Goal: Task Accomplishment & Management: Manage account settings

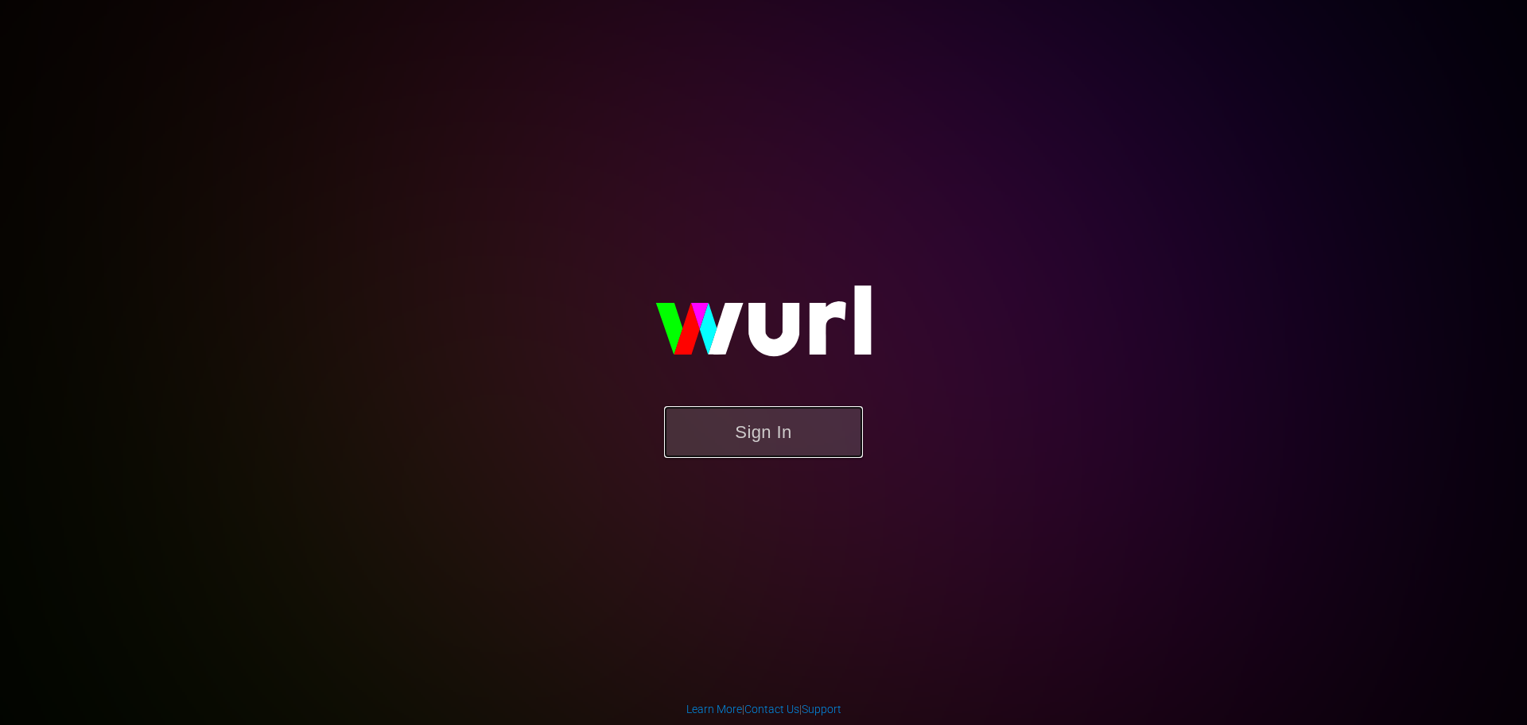
click at [754, 425] on button "Sign In" at bounding box center [763, 432] width 199 height 52
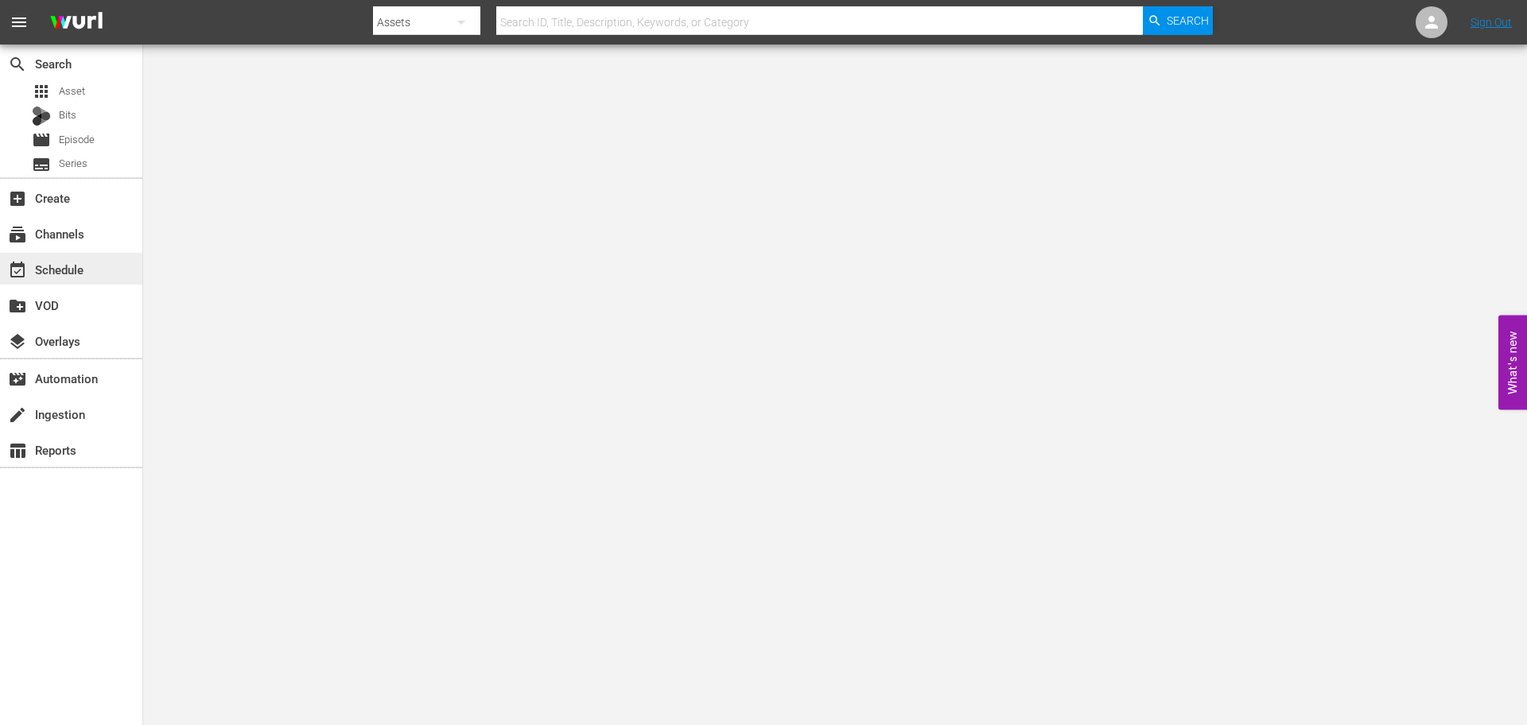
click at [42, 265] on div "event_available Schedule" at bounding box center [44, 267] width 89 height 14
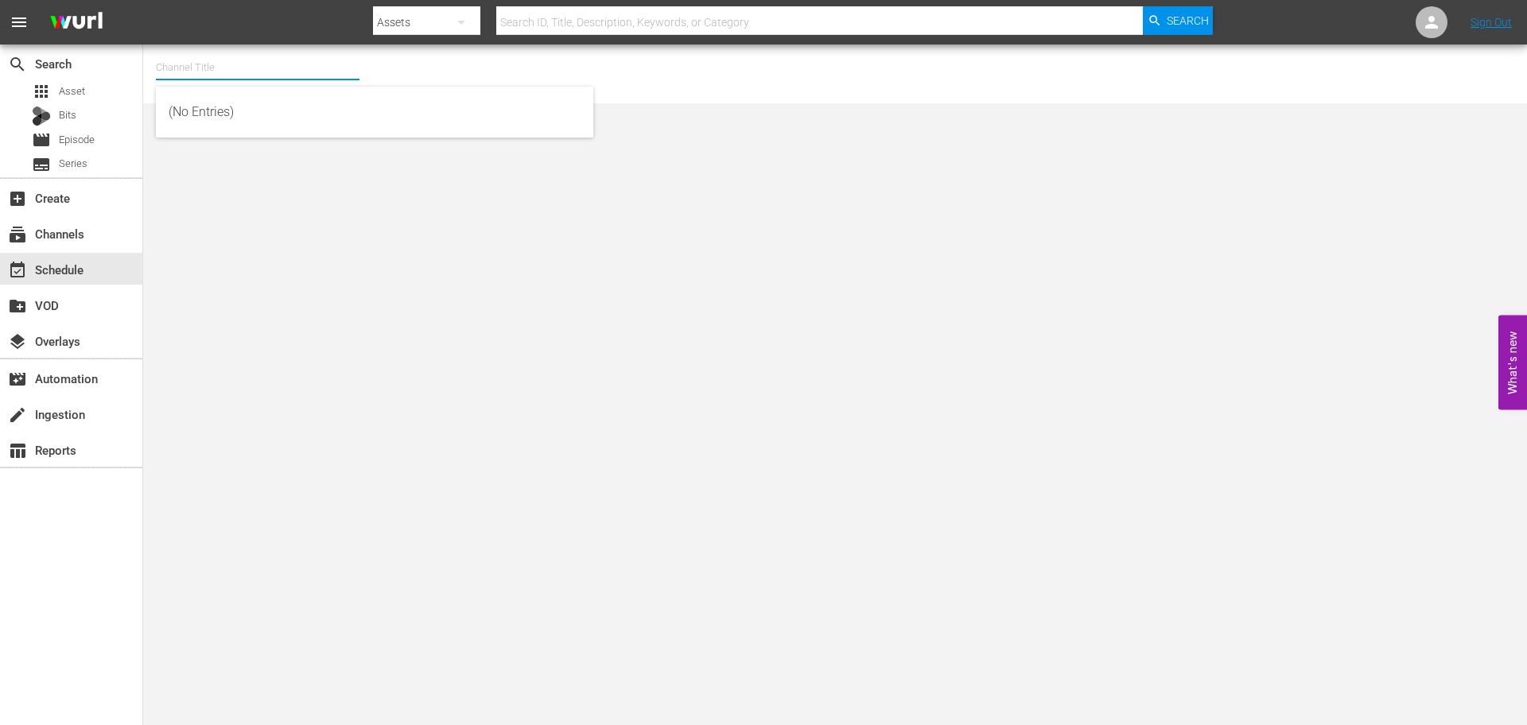
click at [202, 73] on input "text" at bounding box center [258, 68] width 204 height 38
click at [400, 299] on body "menu Search By Assets Search ID, Title, Description, Keywords, or Category Sear…" at bounding box center [763, 362] width 1527 height 725
click at [209, 60] on input "text" at bounding box center [258, 68] width 204 height 38
click at [336, 113] on div "COPS Español ([PERSON_NAME] - Roku) (1537 - langleyproductions_copsenespanol_1)" at bounding box center [375, 112] width 412 height 38
type input "COPS Español ([PERSON_NAME] - Roku) (1537 - langleyproductions_copsenespanol_1)"
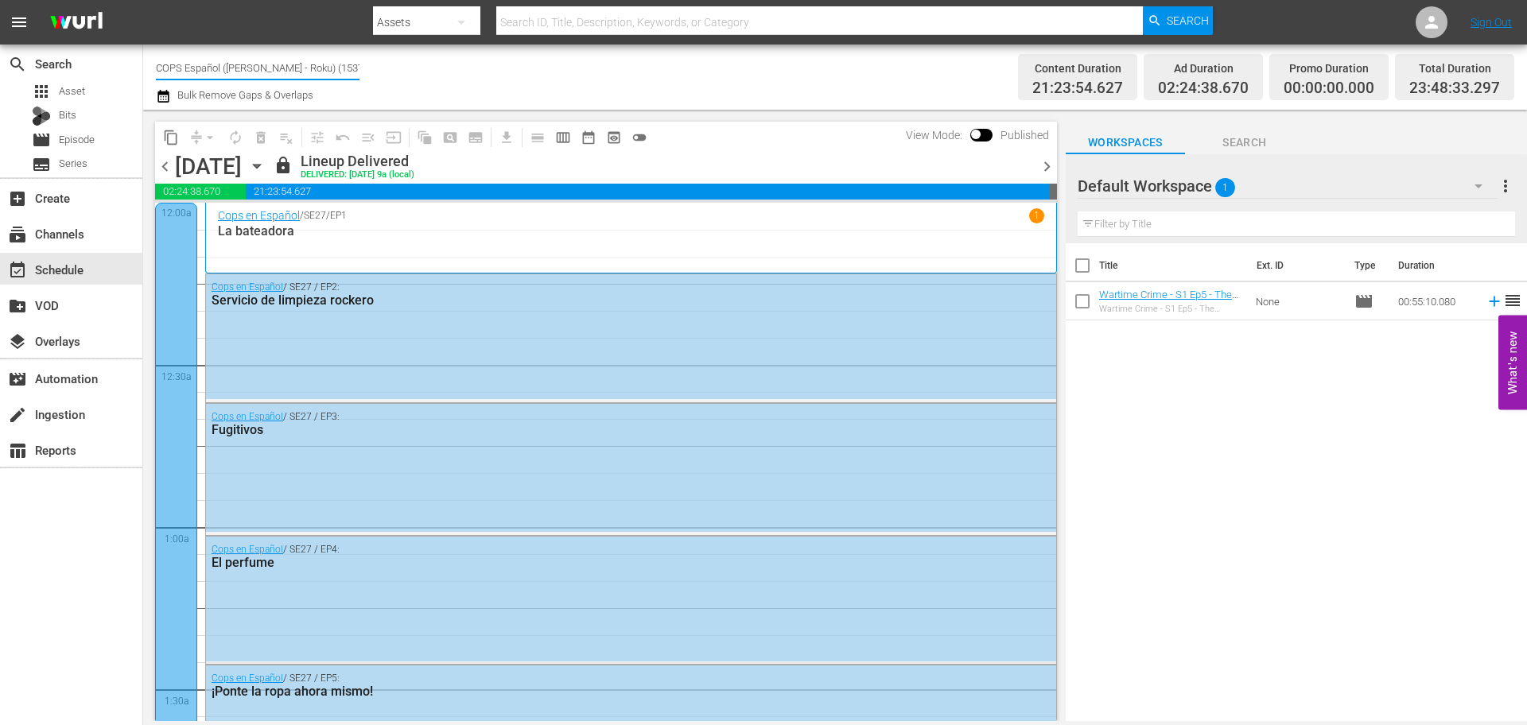
drag, startPoint x: 348, startPoint y: 63, endPoint x: 169, endPoint y: 56, distance: 179.8
click at [169, 56] on input "COPS Español ([PERSON_NAME] - Roku) (1537)" at bounding box center [258, 68] width 204 height 38
type input "C"
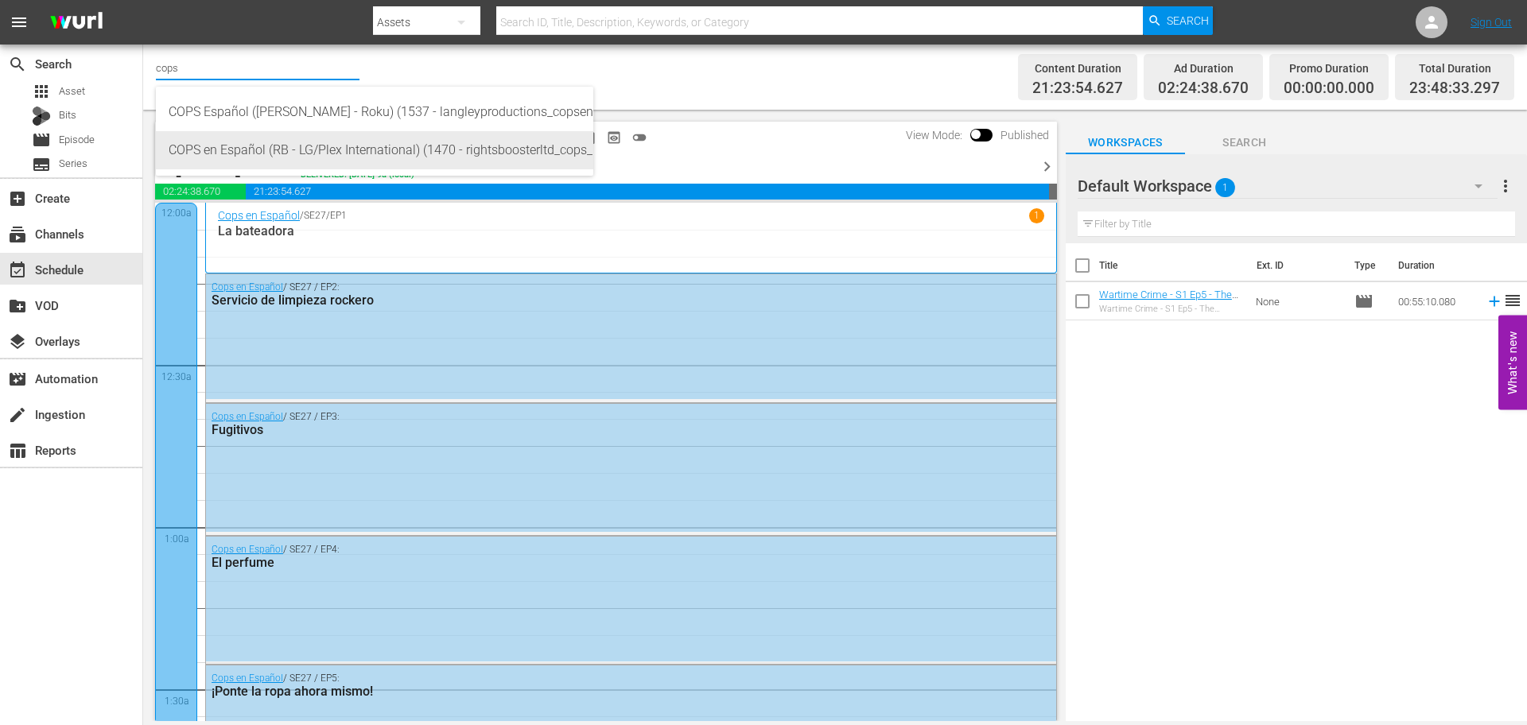
click at [347, 147] on div "COPS en Español (RB - LG/Plex International) (1470 - rightsboosterltd_cops_1)" at bounding box center [375, 150] width 412 height 38
type input "COPS en Español (RB - LG/Plex International) (1470 - rightsboosterltd_cops_1)"
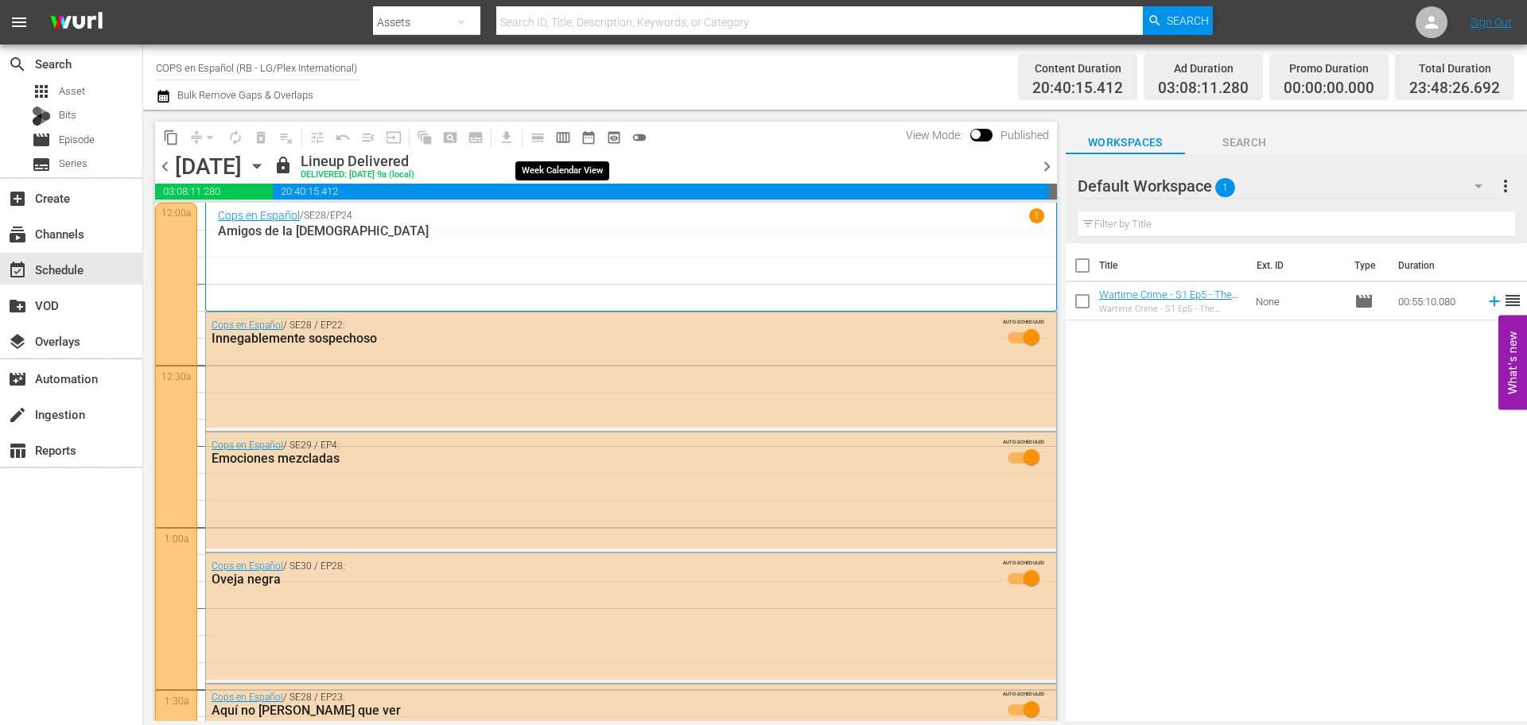
click at [561, 138] on span "calendar_view_week_outlined" at bounding box center [563, 138] width 16 height 16
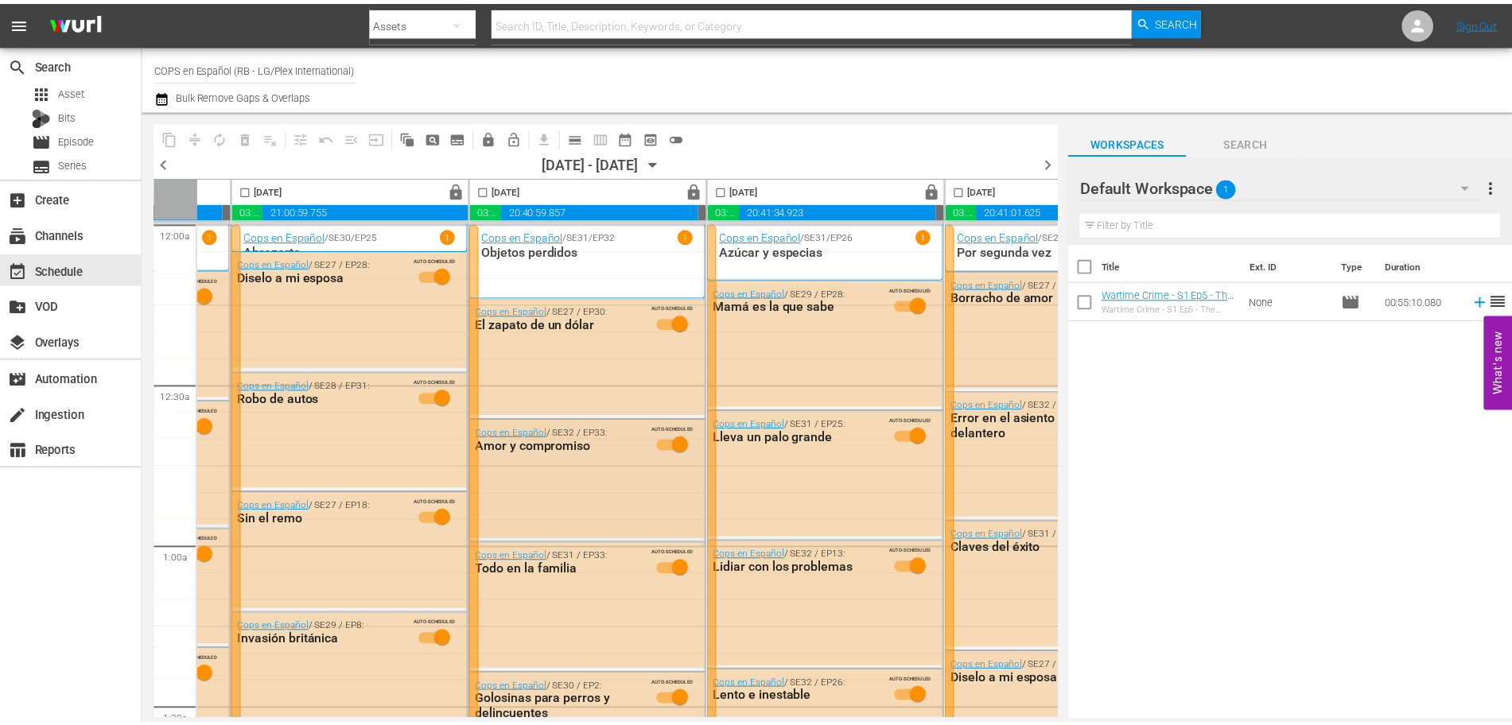
scroll to position [0, 448]
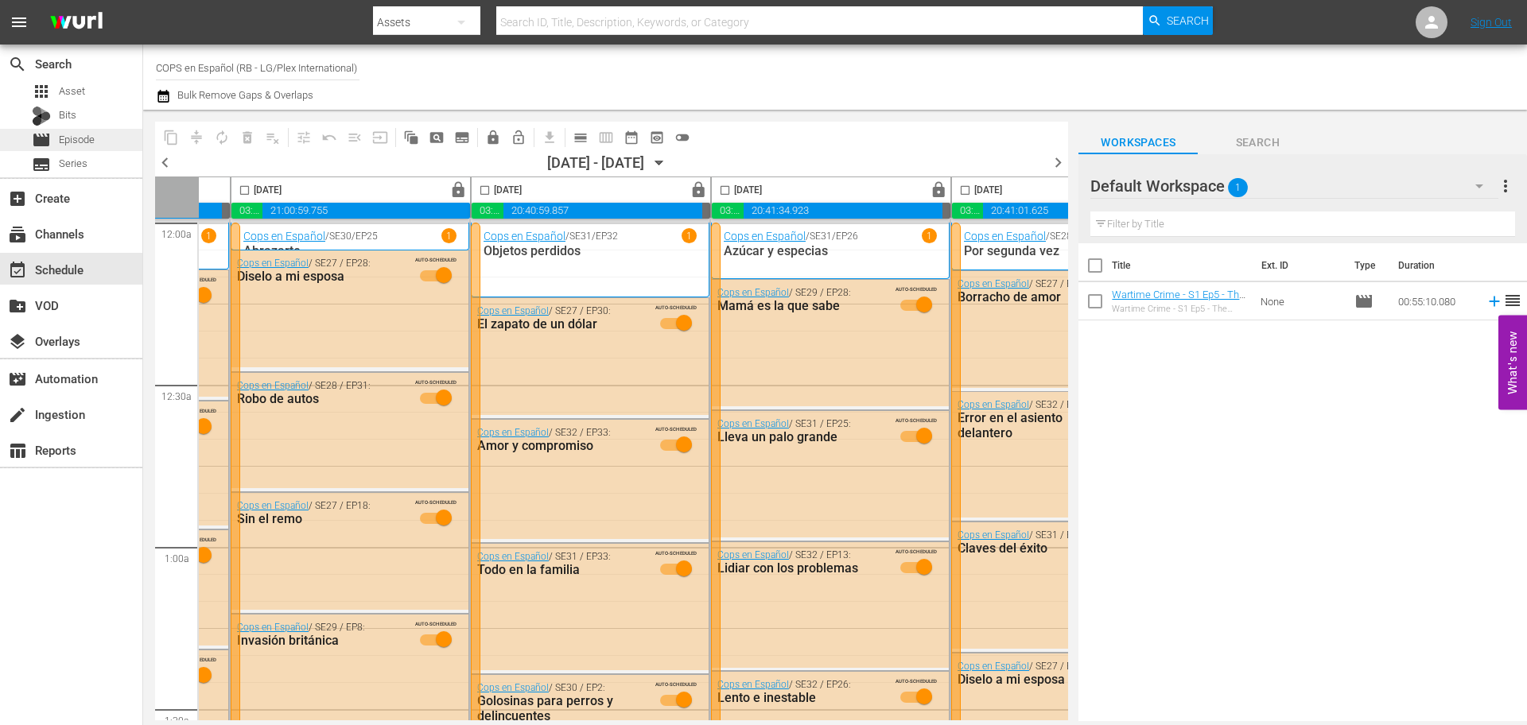
click at [83, 142] on span "Episode" at bounding box center [77, 140] width 36 height 16
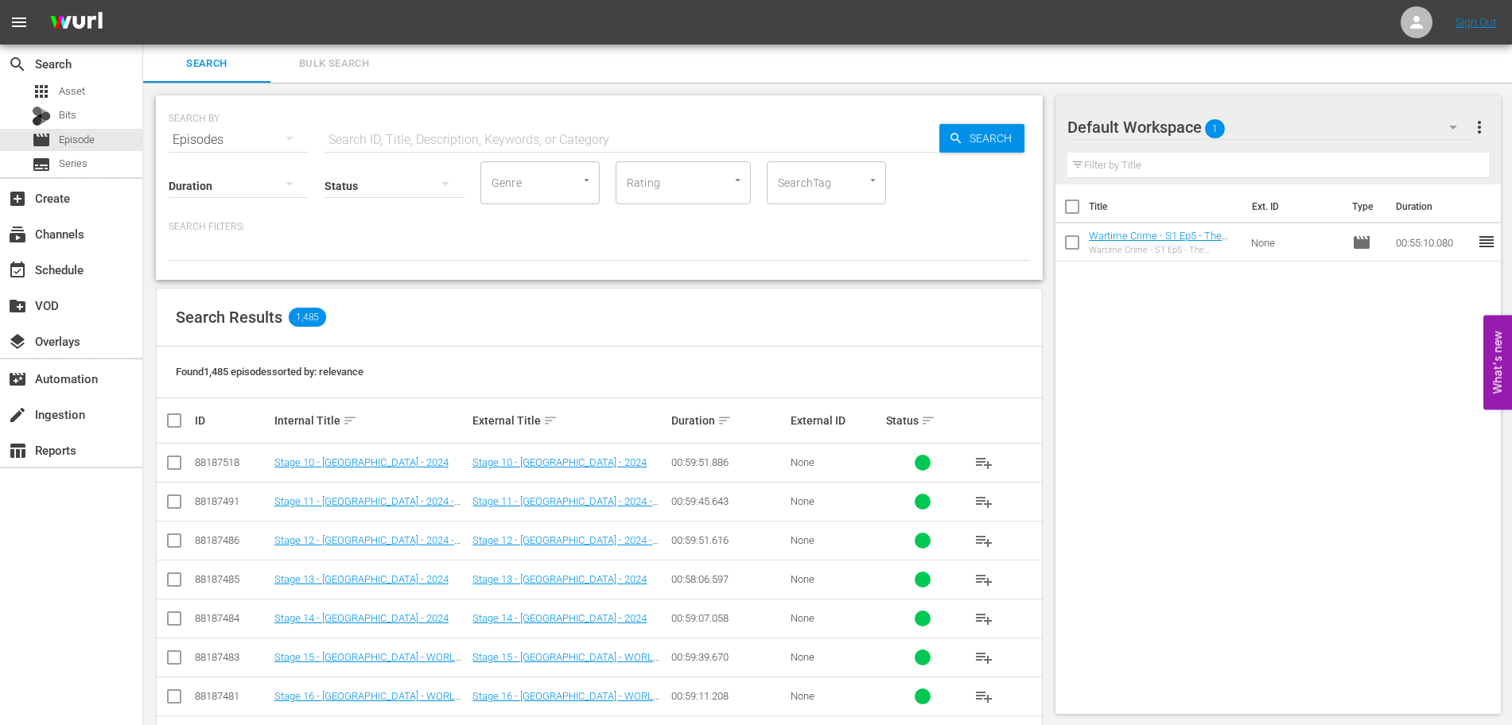
click at [1483, 136] on span "more_vert" at bounding box center [1478, 127] width 19 height 19
drag, startPoint x: 1365, startPoint y: 161, endPoint x: 1382, endPoint y: 347, distance: 187.6
drag, startPoint x: 1382, startPoint y: 347, endPoint x: 1295, endPoint y: 163, distance: 204.2
click at [1295, 163] on div "Clear All Workspace Items" at bounding box center [1376, 157] width 187 height 29
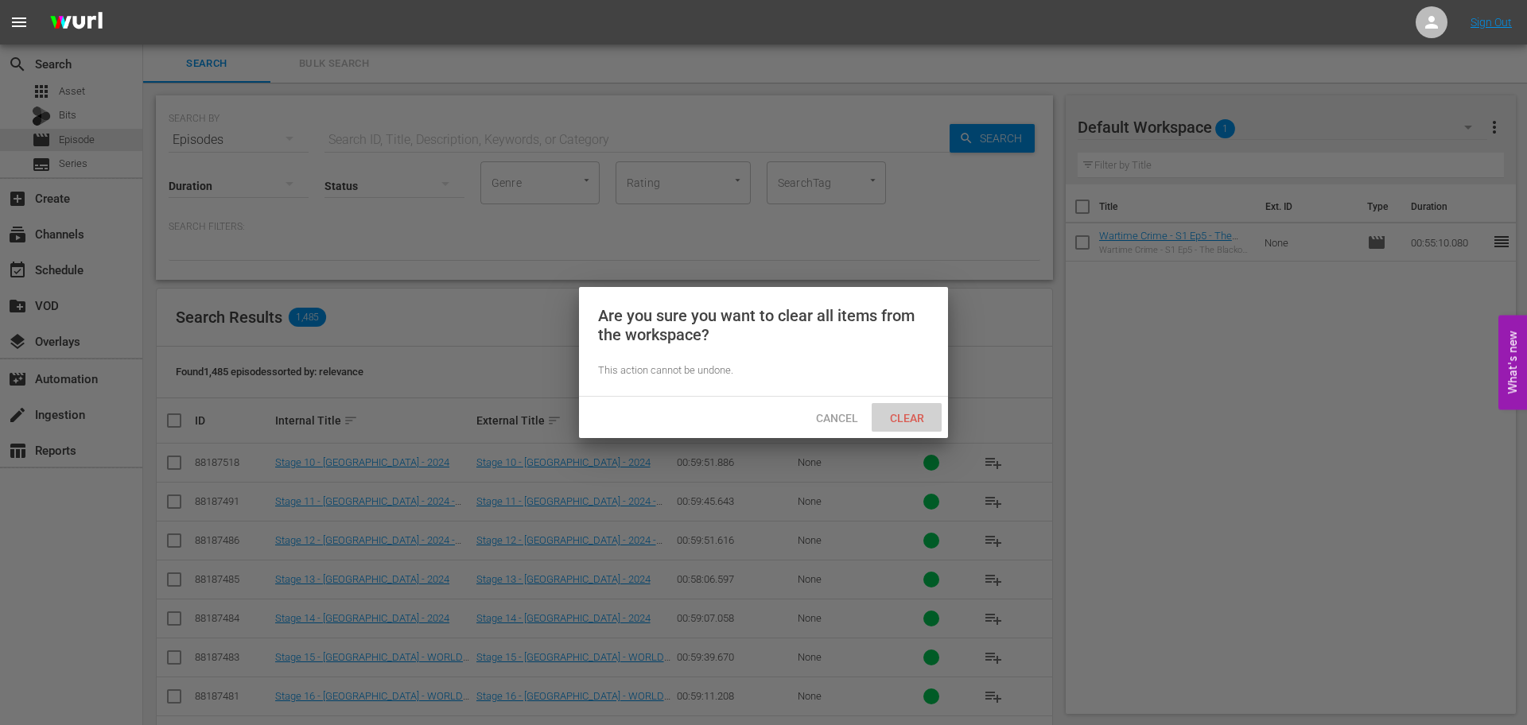
click at [909, 423] on span "Clear" at bounding box center [907, 418] width 60 height 13
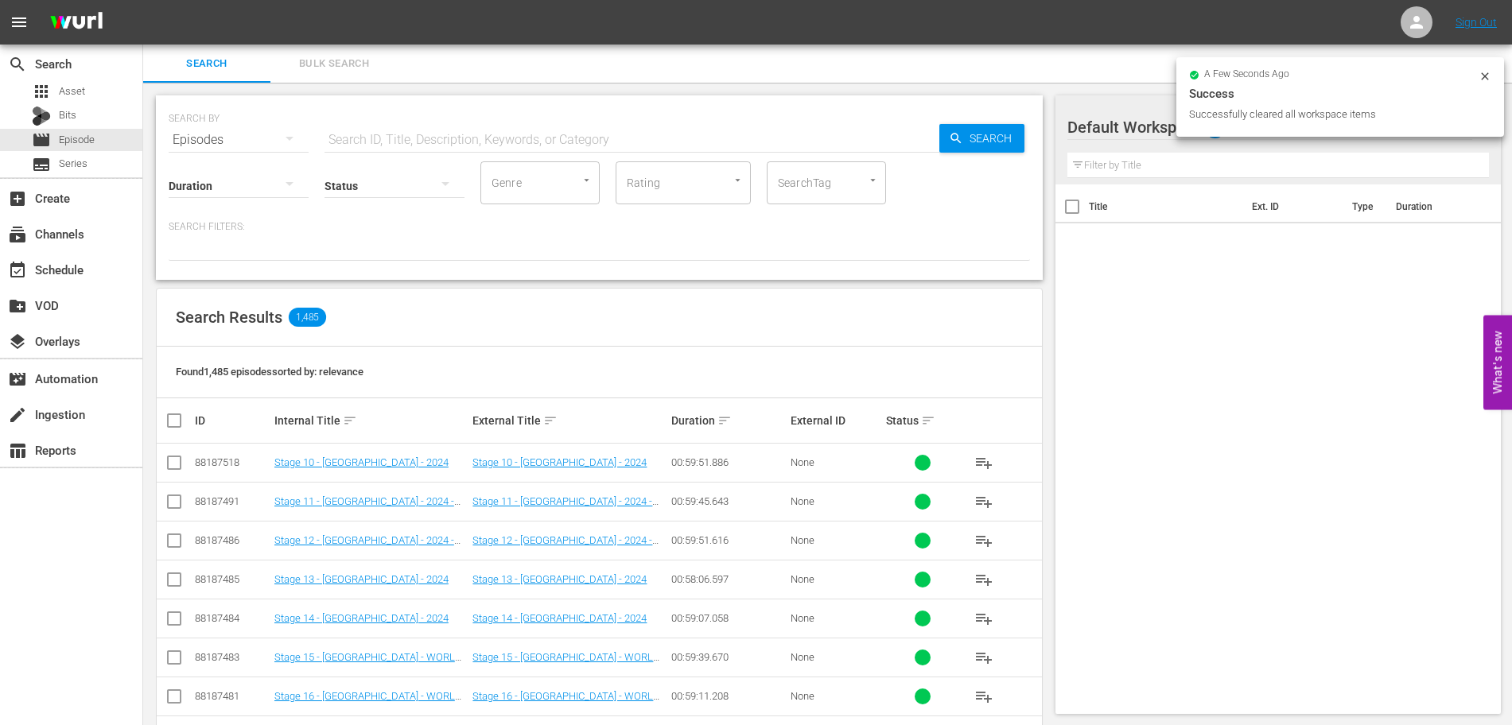
click at [771, 184] on div "SearchTag" at bounding box center [826, 182] width 119 height 43
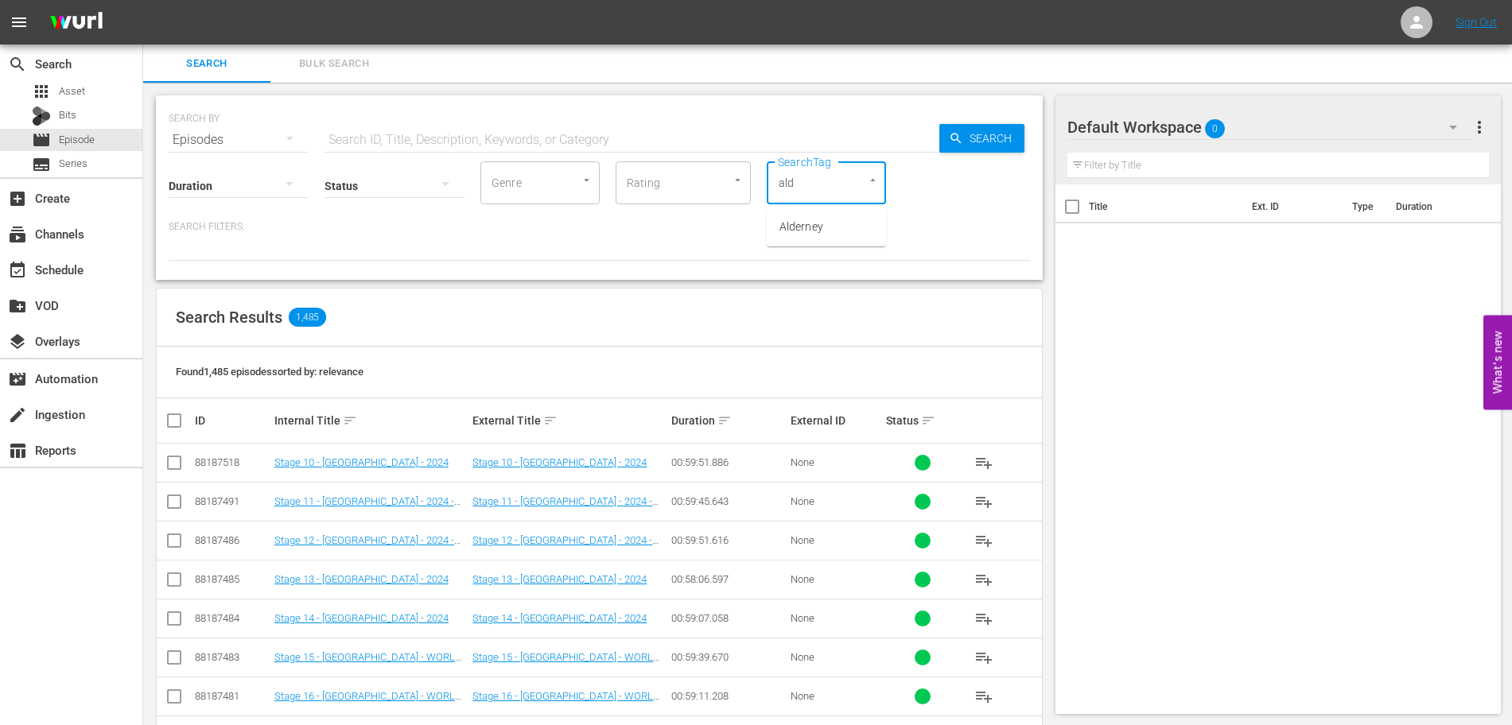
type input "alde"
click at [795, 225] on span "Alderney" at bounding box center [801, 227] width 44 height 17
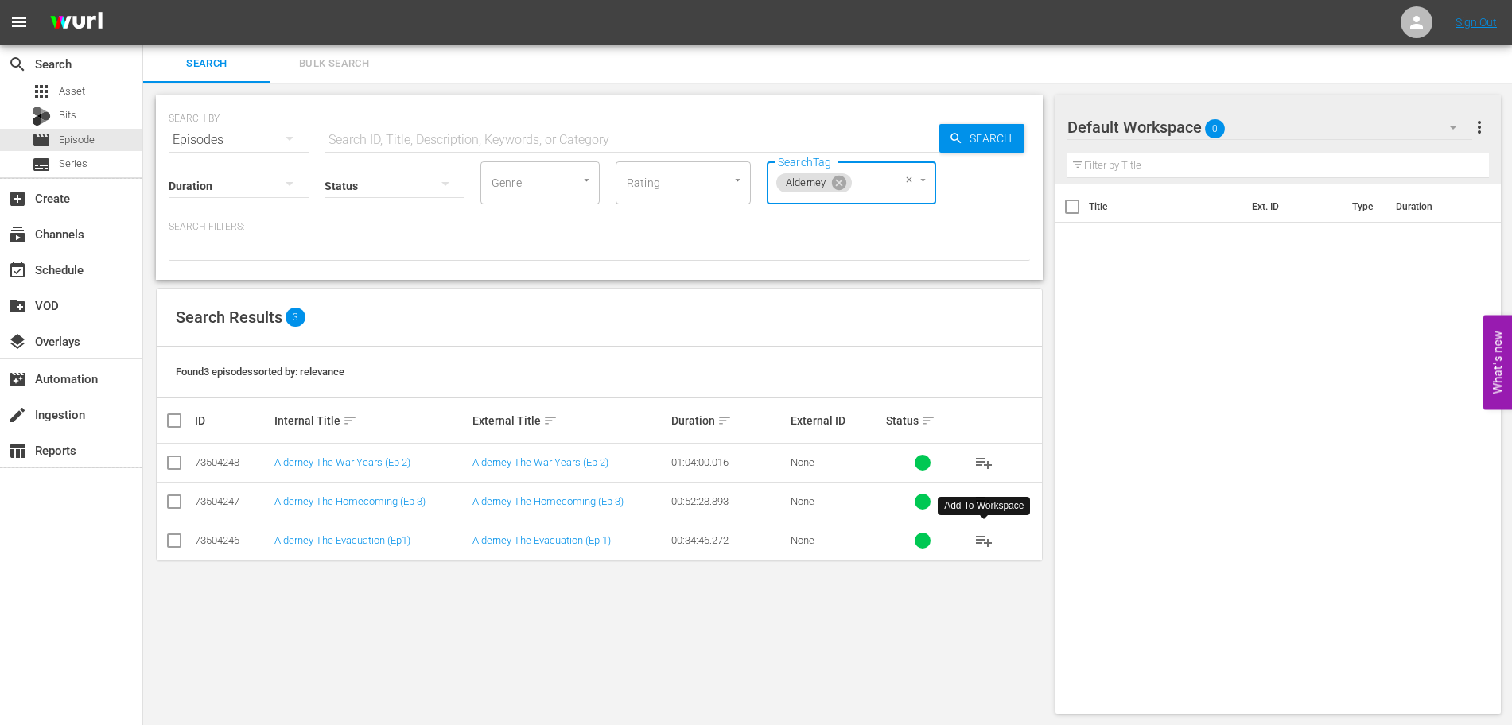
click at [989, 545] on span "playlist_add" at bounding box center [983, 540] width 19 height 19
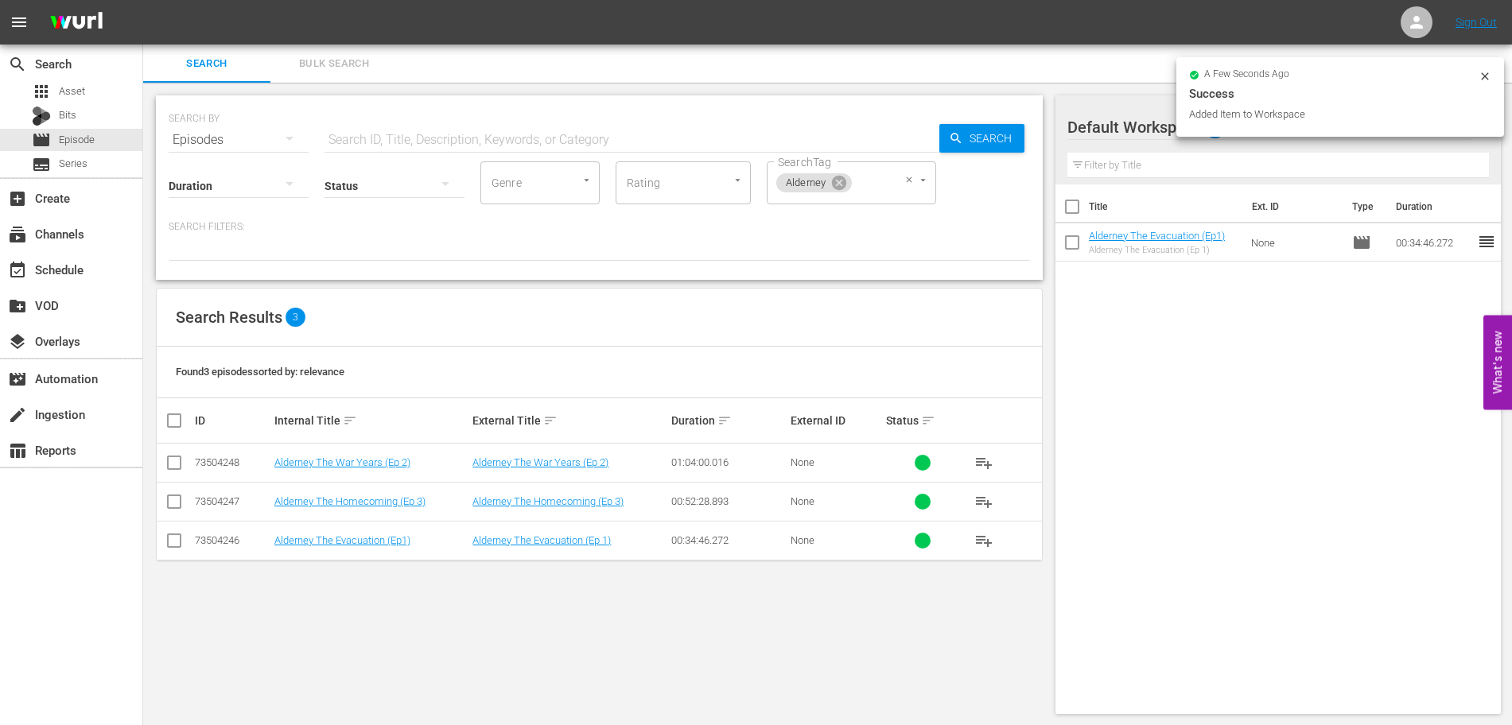
click at [830, 192] on div "Alderney" at bounding box center [814, 182] width 76 height 19
click at [835, 190] on icon at bounding box center [838, 182] width 17 height 17
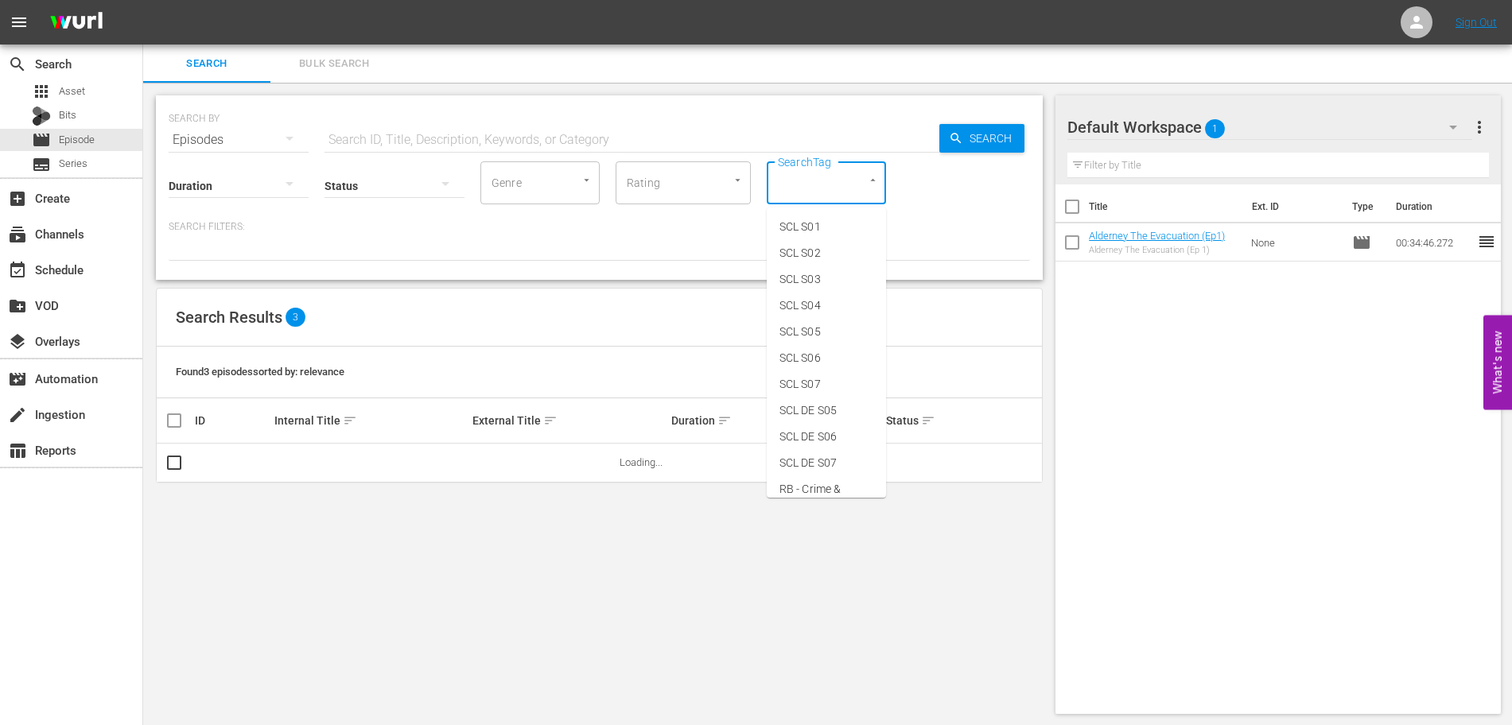
click at [817, 186] on input "SearchTag" at bounding box center [804, 183] width 60 height 29
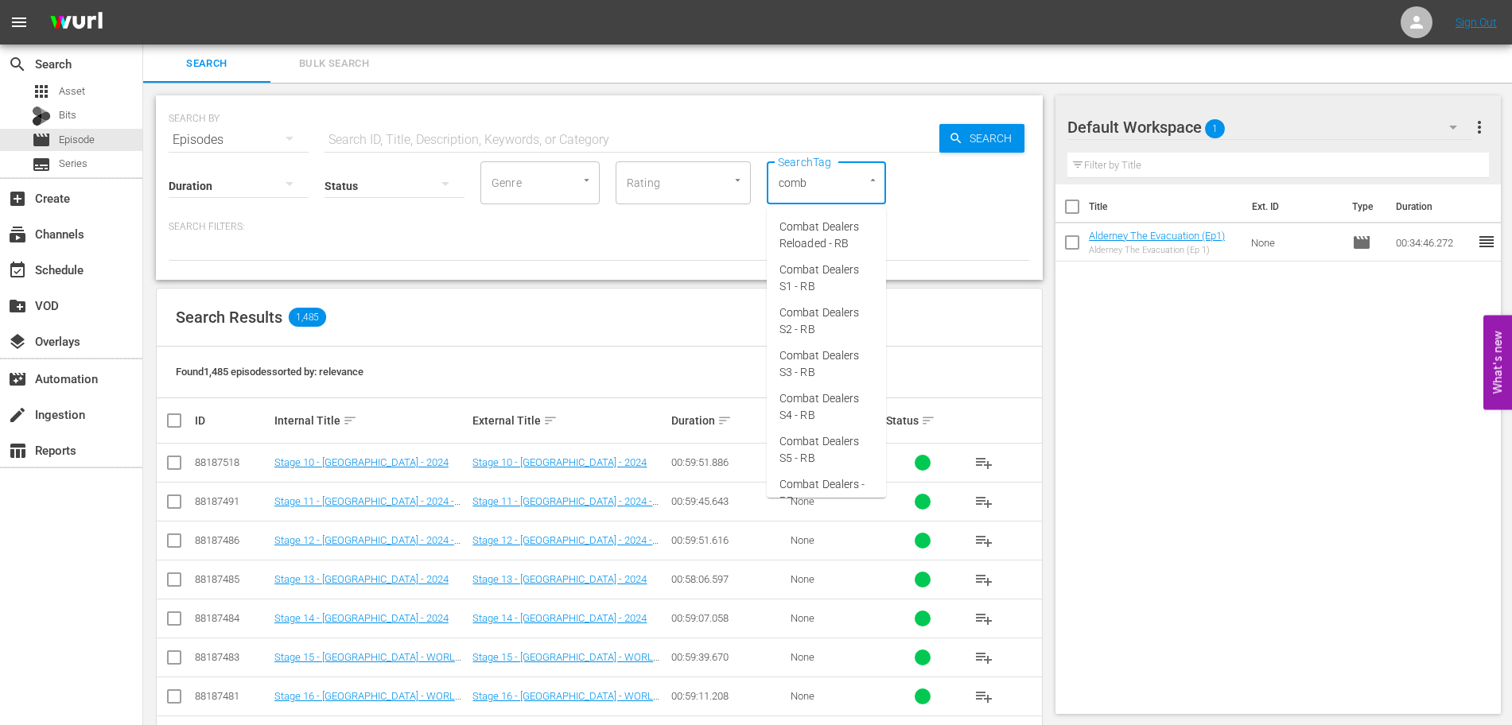
type input "comba"
click at [834, 295] on span "Combat Dealers S1 - RB" at bounding box center [826, 278] width 94 height 33
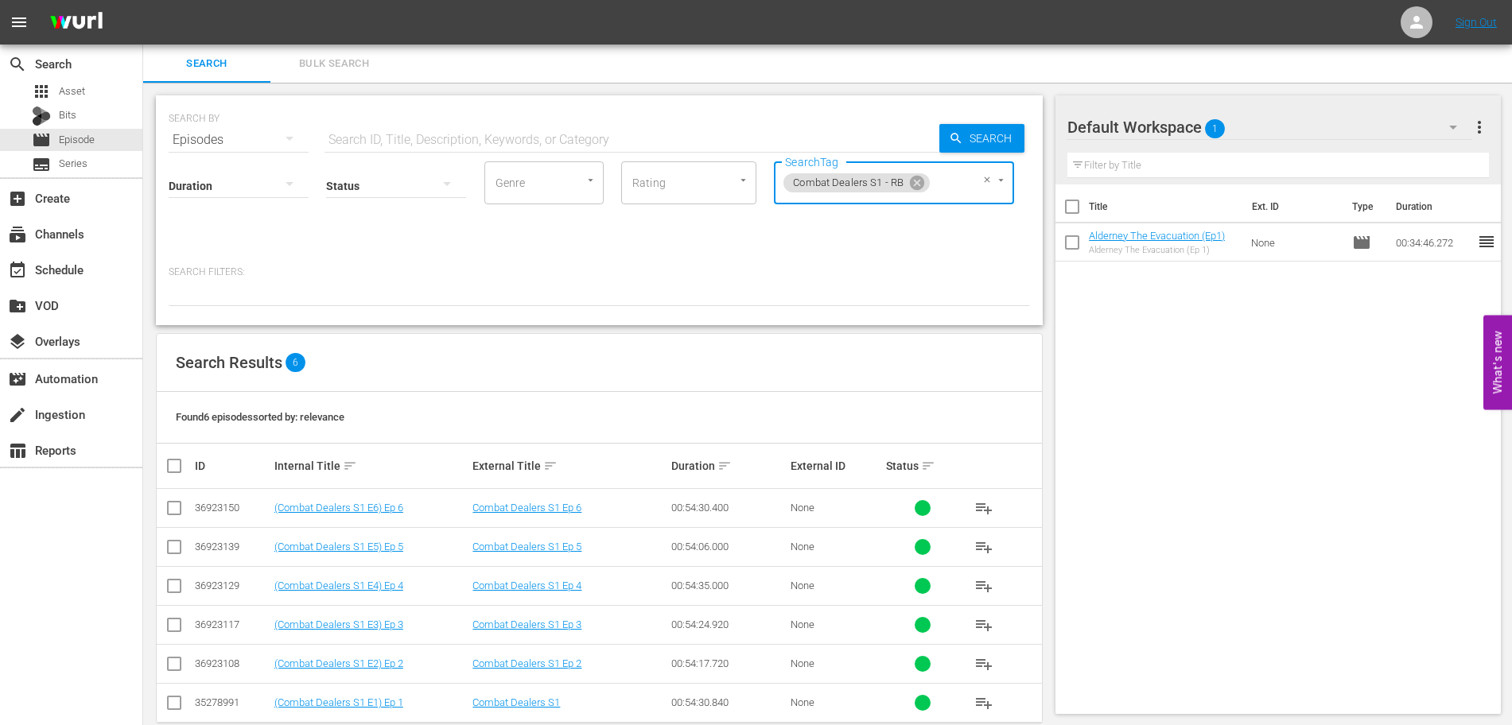
scroll to position [27, 0]
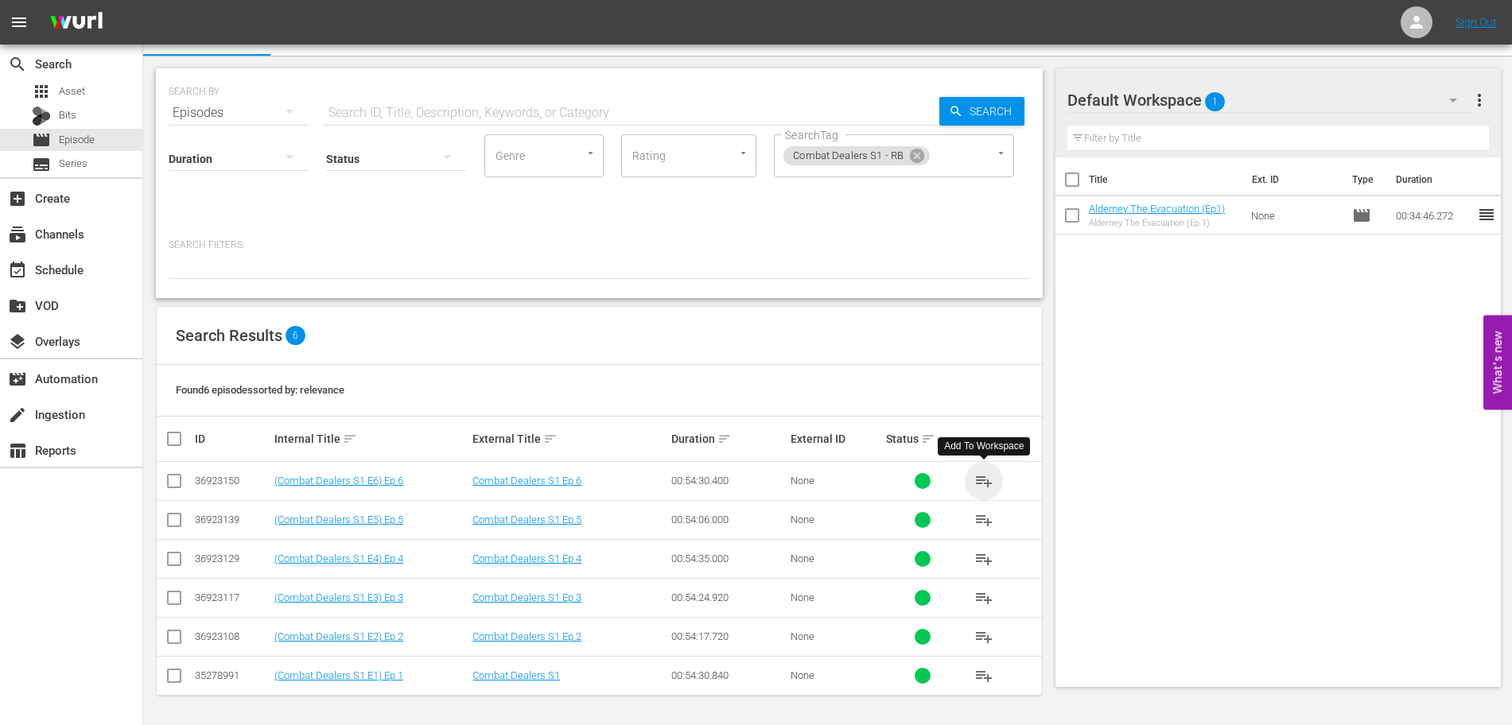
click at [983, 479] on span "playlist_add" at bounding box center [983, 481] width 19 height 19
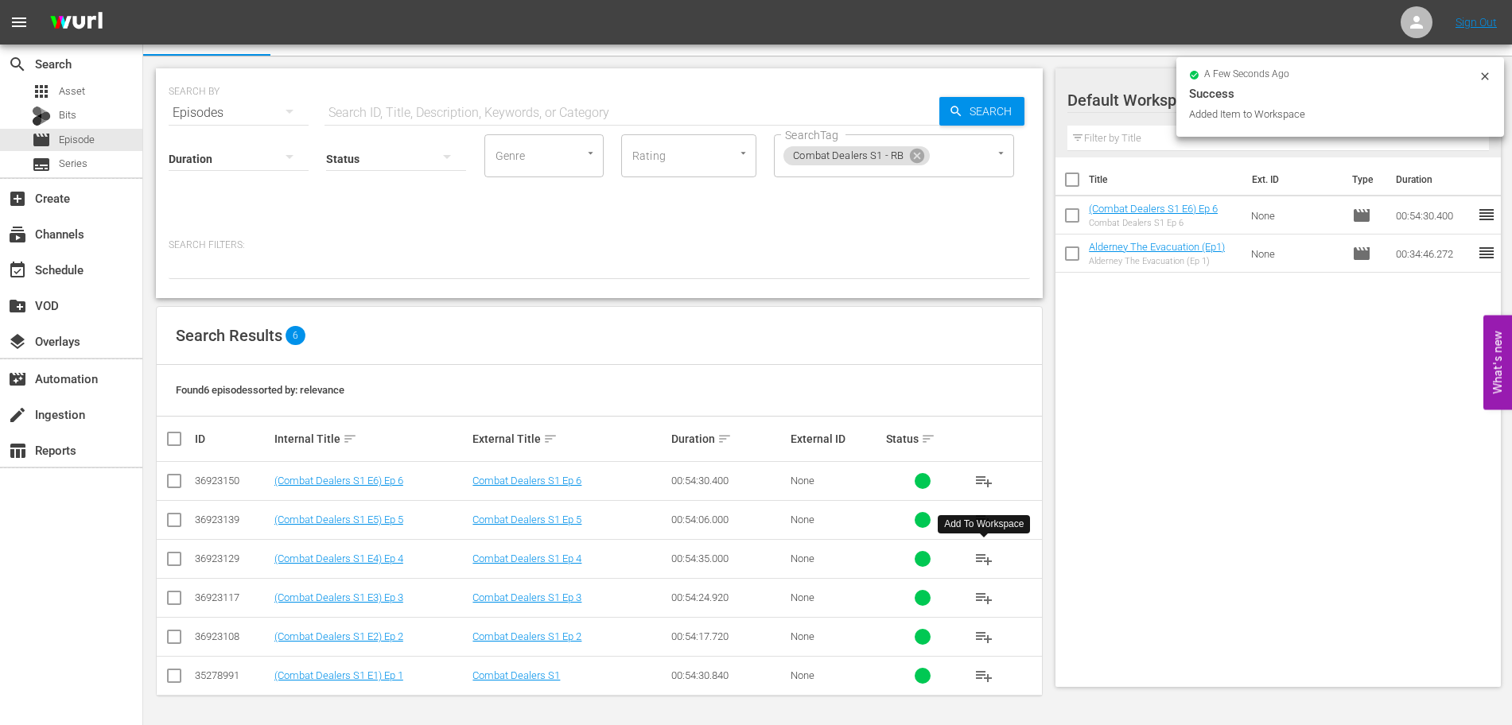
click at [981, 569] on button "playlist_add" at bounding box center [984, 559] width 38 height 38
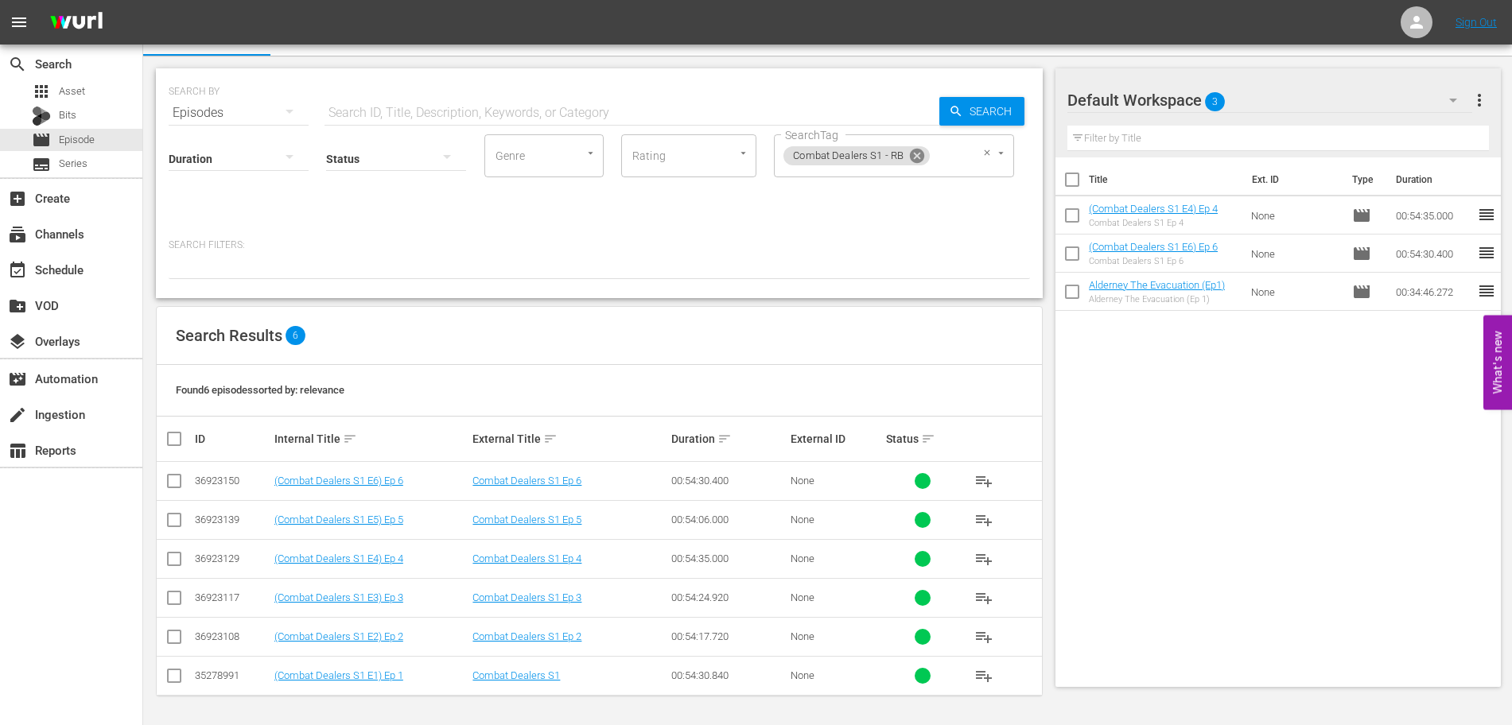
click at [924, 154] on icon at bounding box center [917, 156] width 14 height 14
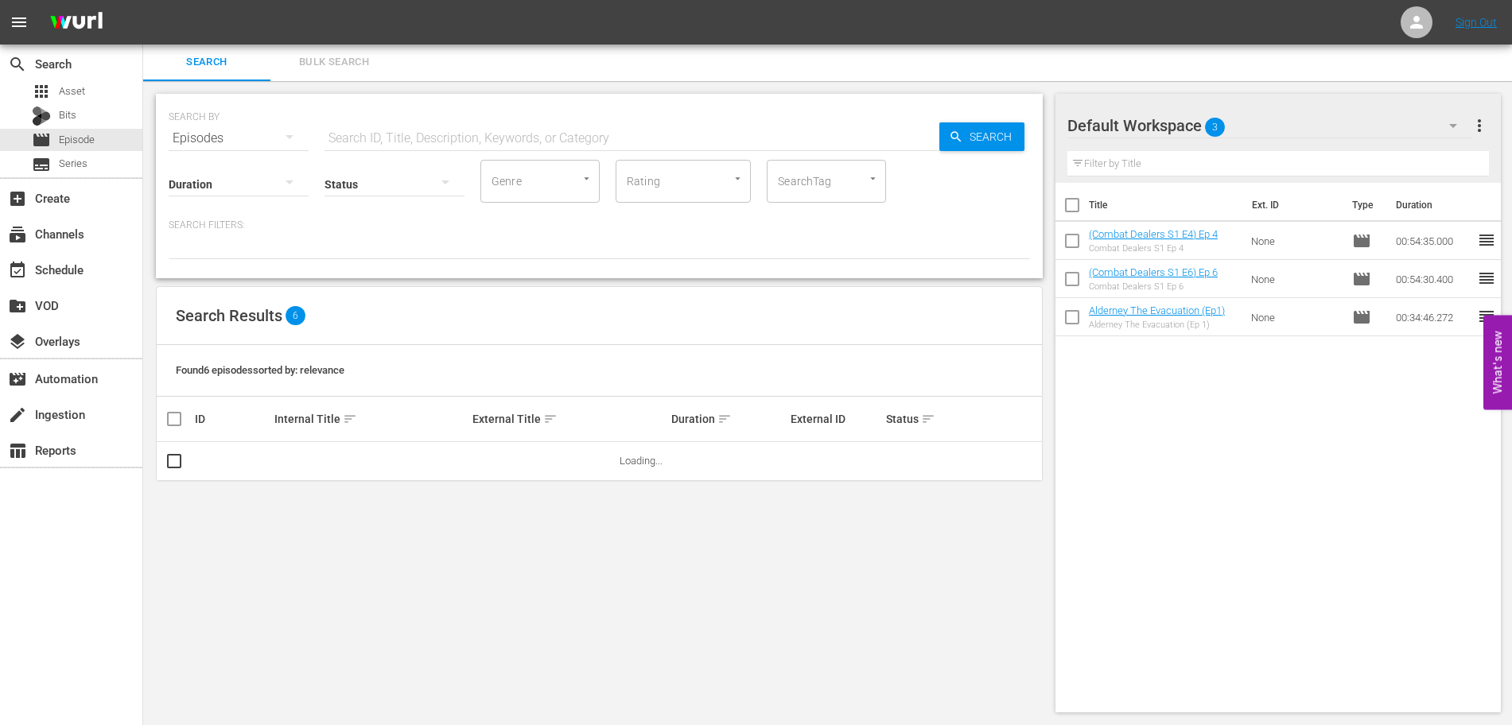
click at [840, 161] on div "SearchTag" at bounding box center [826, 181] width 119 height 43
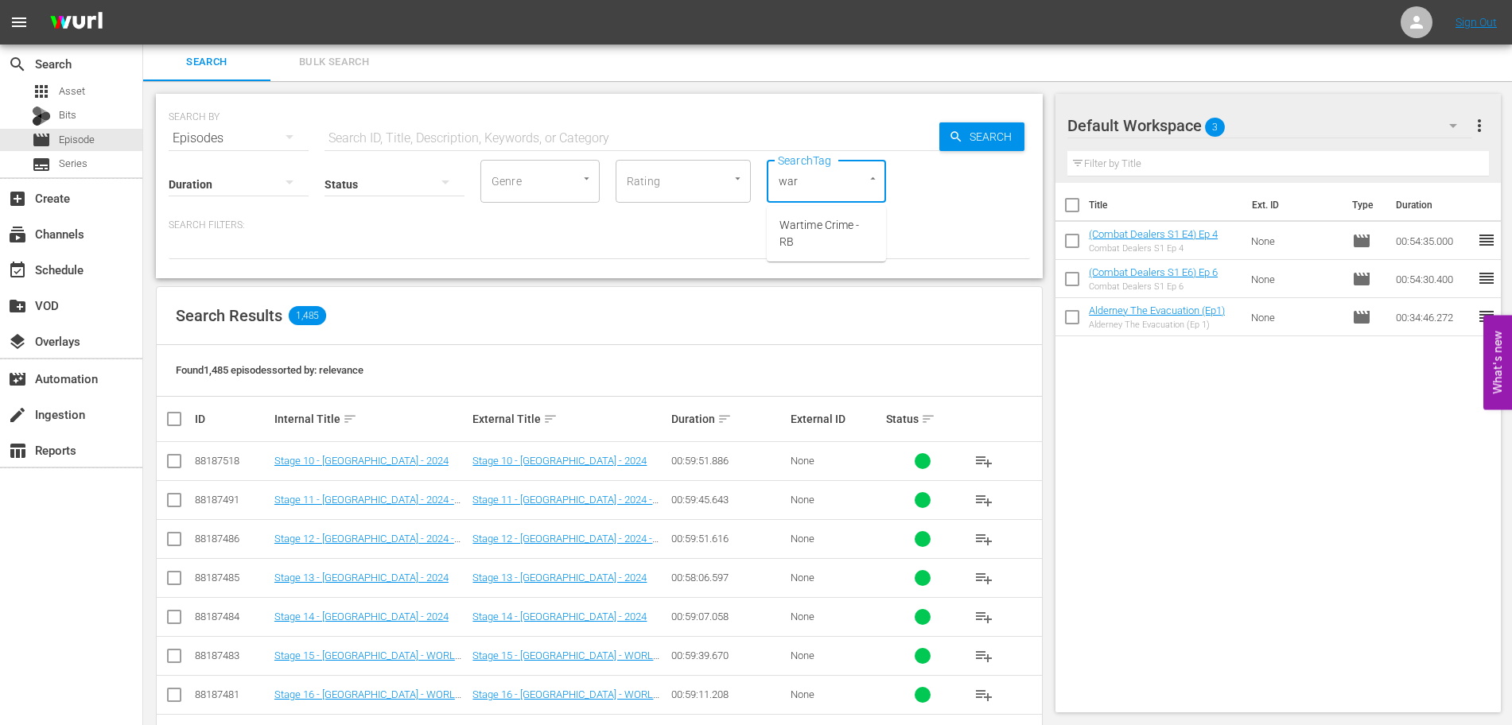
type input "[MEDICAL_DATA]"
click at [841, 227] on span "Wartime Crime - RB" at bounding box center [826, 233] width 94 height 33
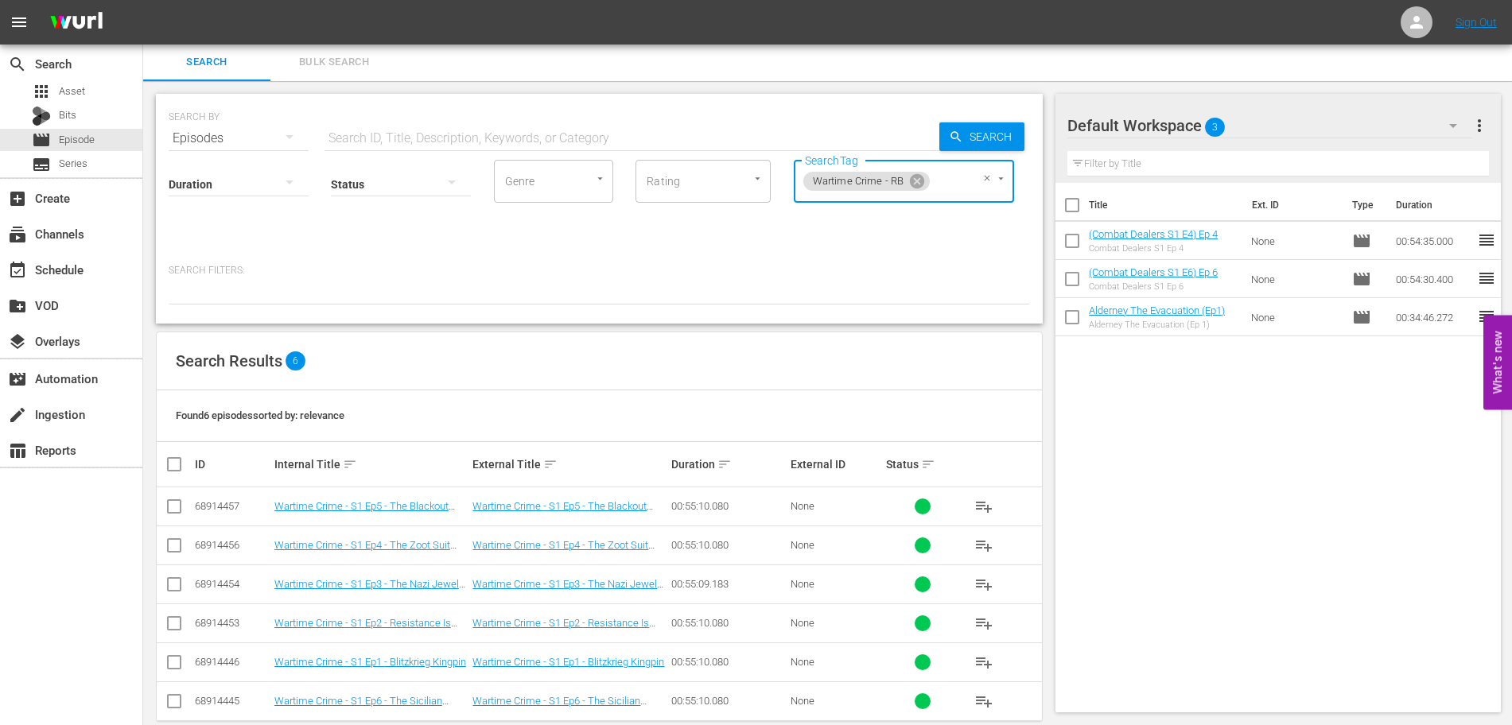
scroll to position [27, 0]
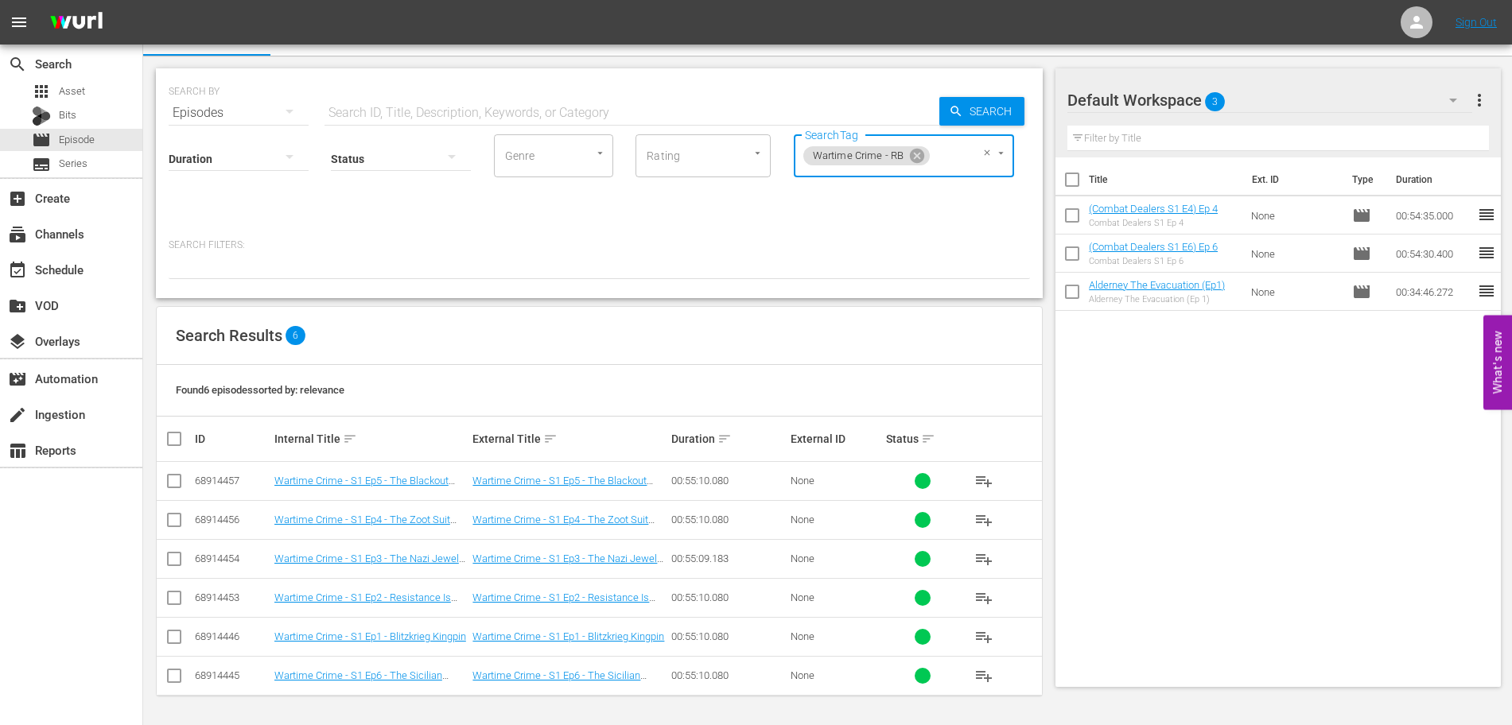
click at [976, 529] on span "playlist_add" at bounding box center [983, 520] width 19 height 19
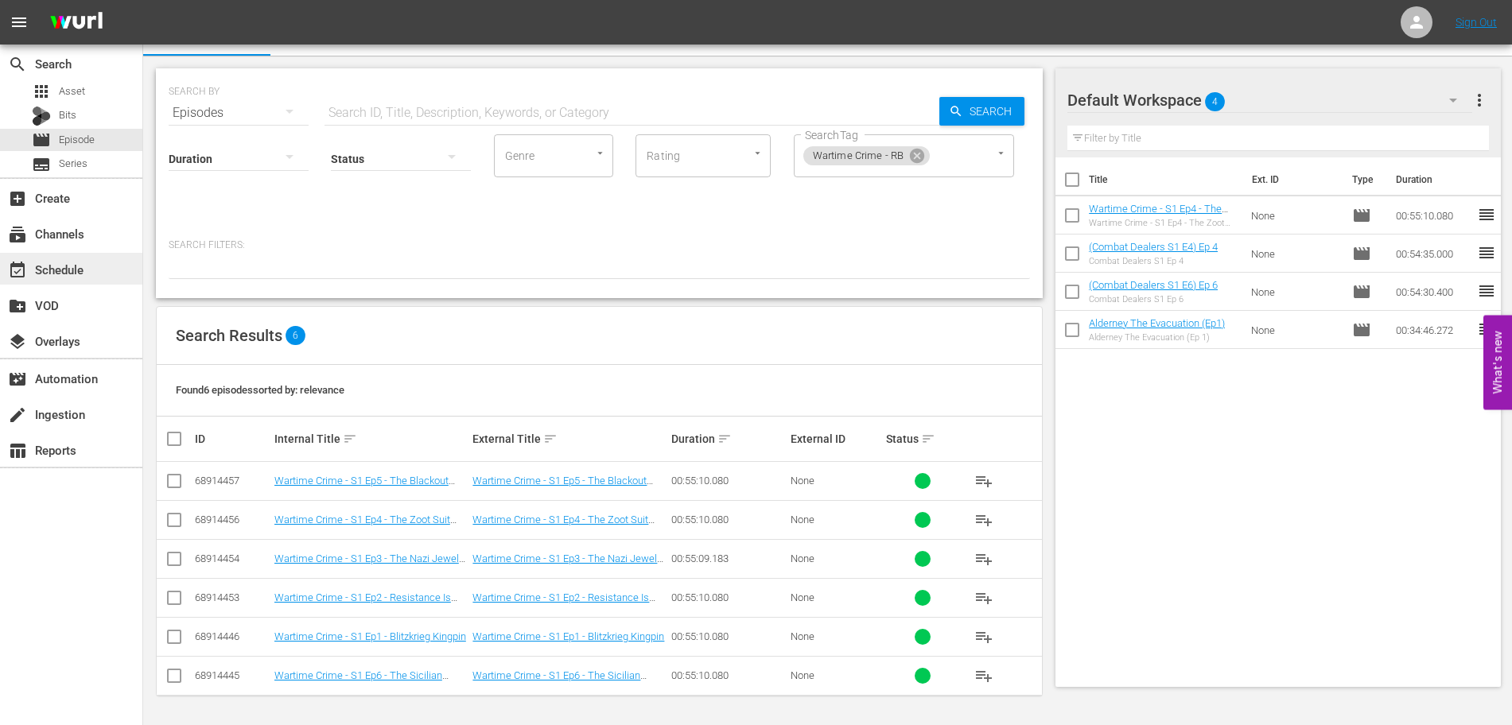
click at [64, 273] on div "event_available Schedule" at bounding box center [44, 267] width 89 height 14
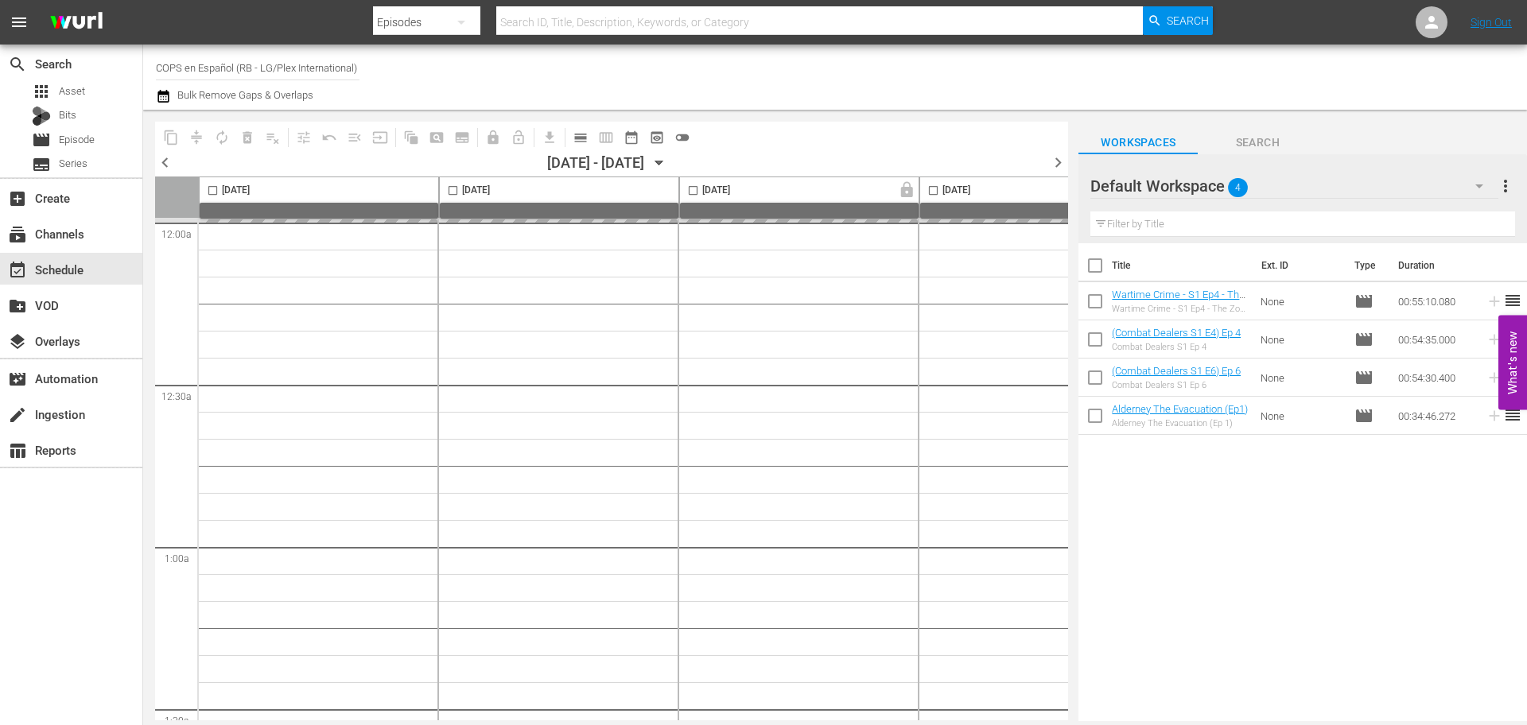
click at [360, 70] on div "Channel Title COPS en Español (RB - LG/Plex International) Bulk Remove Gaps & O…" at bounding box center [526, 77] width 741 height 57
click at [358, 67] on input "COPS en Español (RB - LG/Plex International)" at bounding box center [258, 68] width 204 height 38
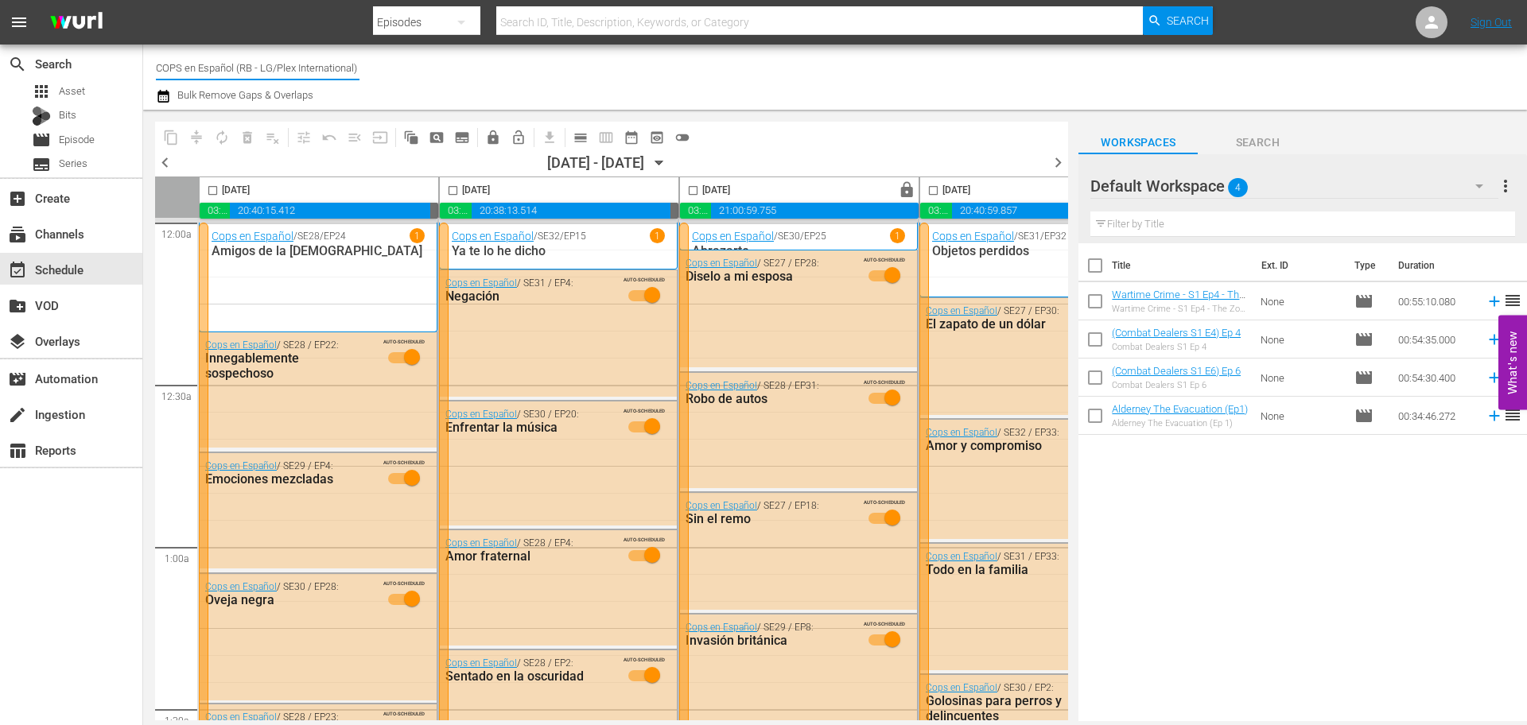
click at [157, 68] on input "COPS en Español (RB - LG/Plex International)" at bounding box center [258, 68] width 204 height 38
drag, startPoint x: 157, startPoint y: 68, endPoint x: 406, endPoint y: 72, distance: 248.9
click at [406, 72] on div "Channel Title COPS en Español (RB - LG/Plex International) Bulk Remove Gaps & O…" at bounding box center [526, 77] width 741 height 57
type input "conflict"
click at [357, 66] on input "conflict" at bounding box center [258, 68] width 204 height 38
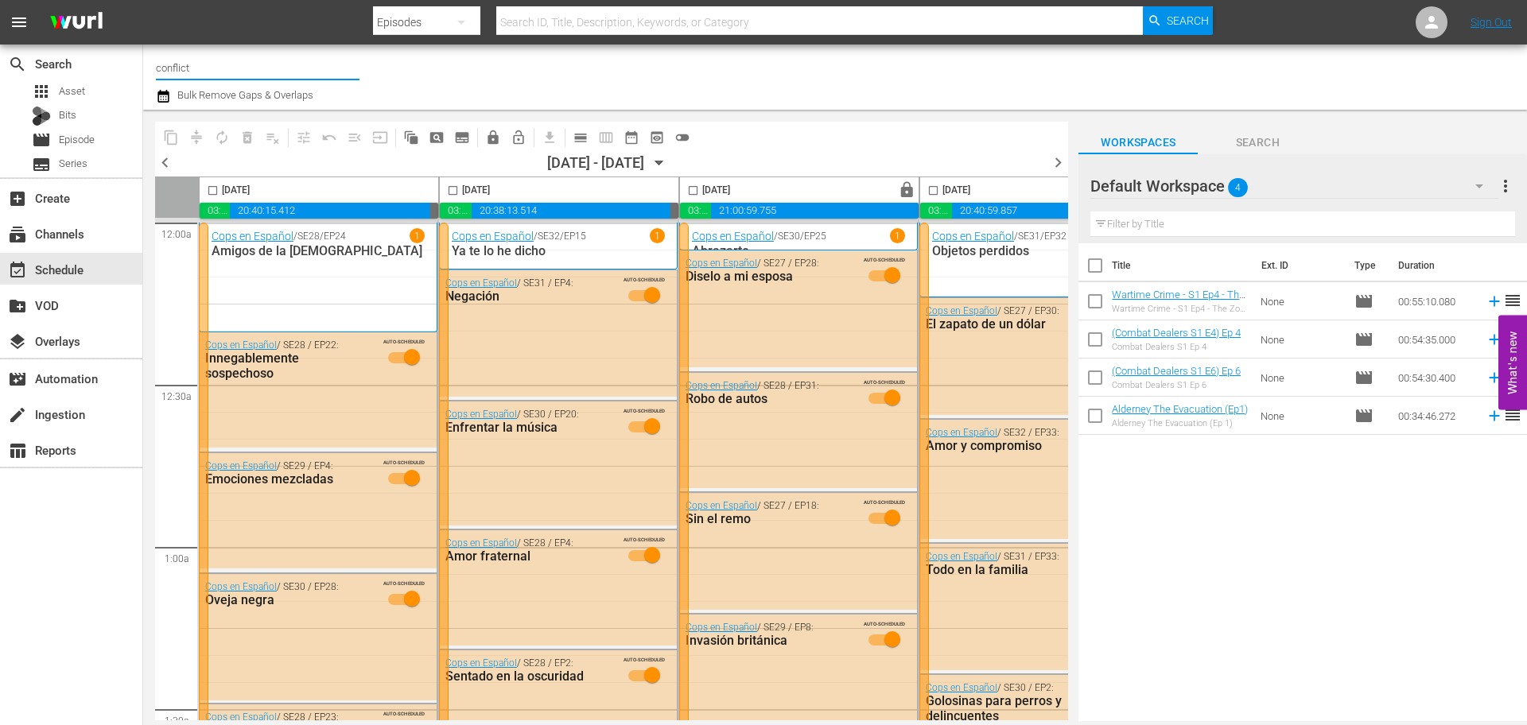
click at [342, 72] on input "conflict" at bounding box center [258, 68] width 204 height 38
click at [356, 68] on input "conflict" at bounding box center [258, 68] width 204 height 38
click at [179, 108] on div "Conflict (1336 - rightsboosterltd_conflict_1)" at bounding box center [375, 112] width 412 height 38
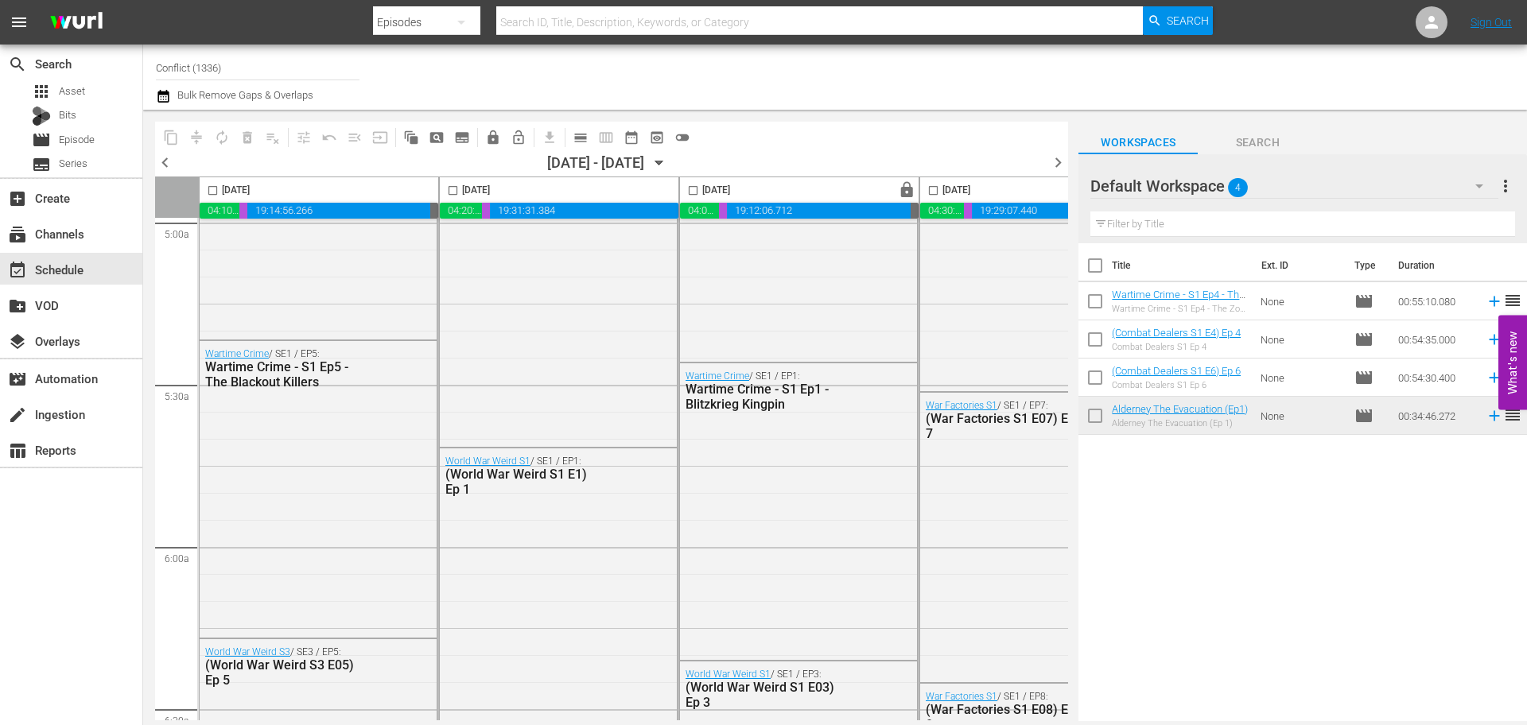
scroll to position [1623, 0]
click at [1054, 157] on span "chevron_right" at bounding box center [1058, 163] width 20 height 20
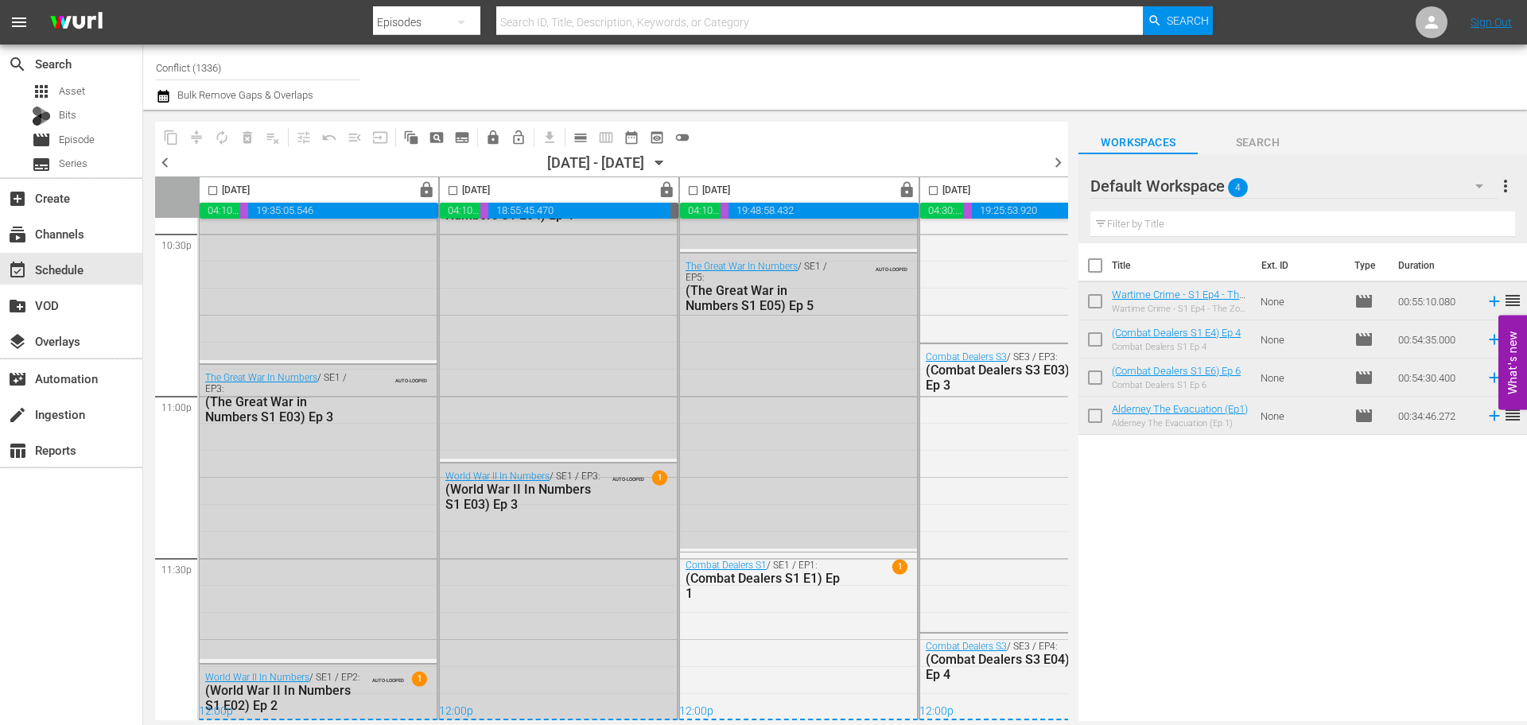
scroll to position [1623, 0]
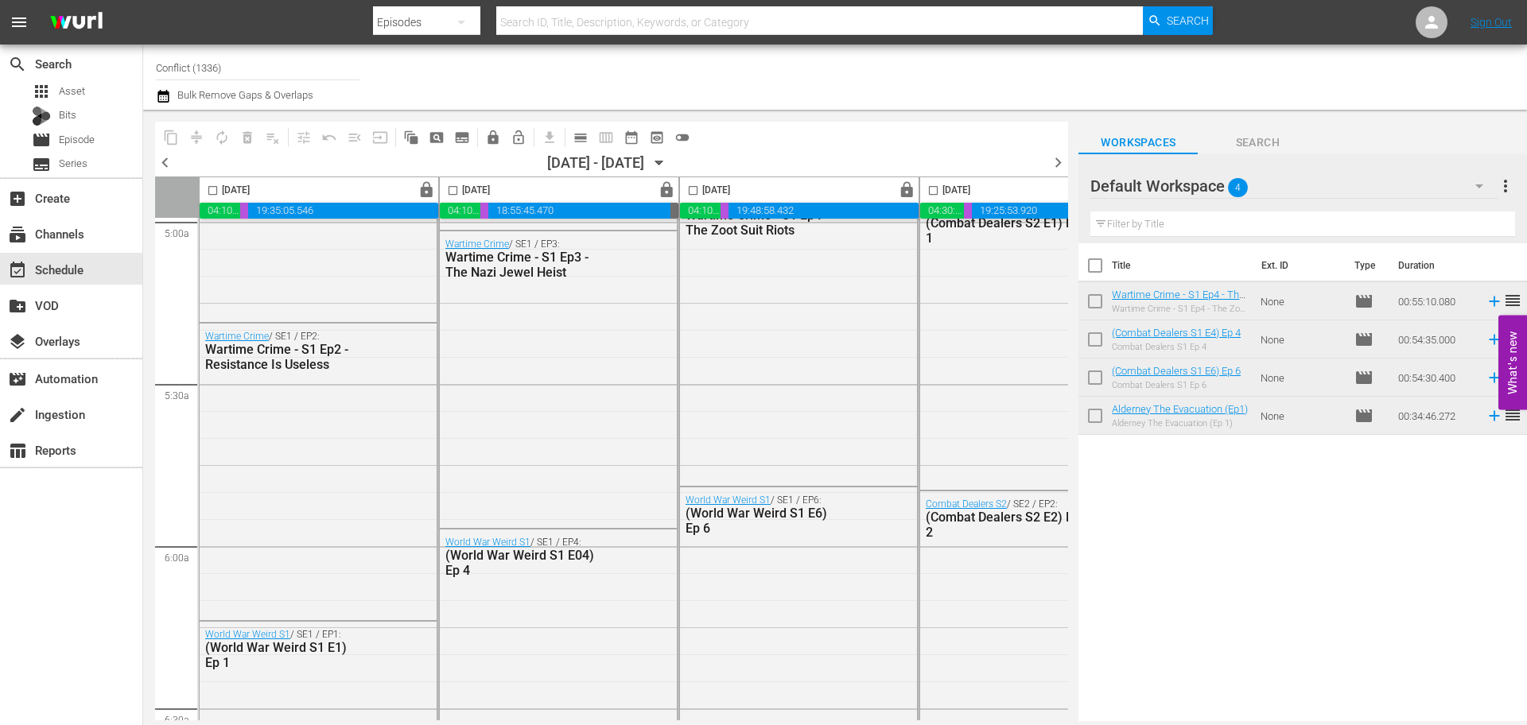
click at [1058, 169] on span "chevron_right" at bounding box center [1058, 163] width 20 height 20
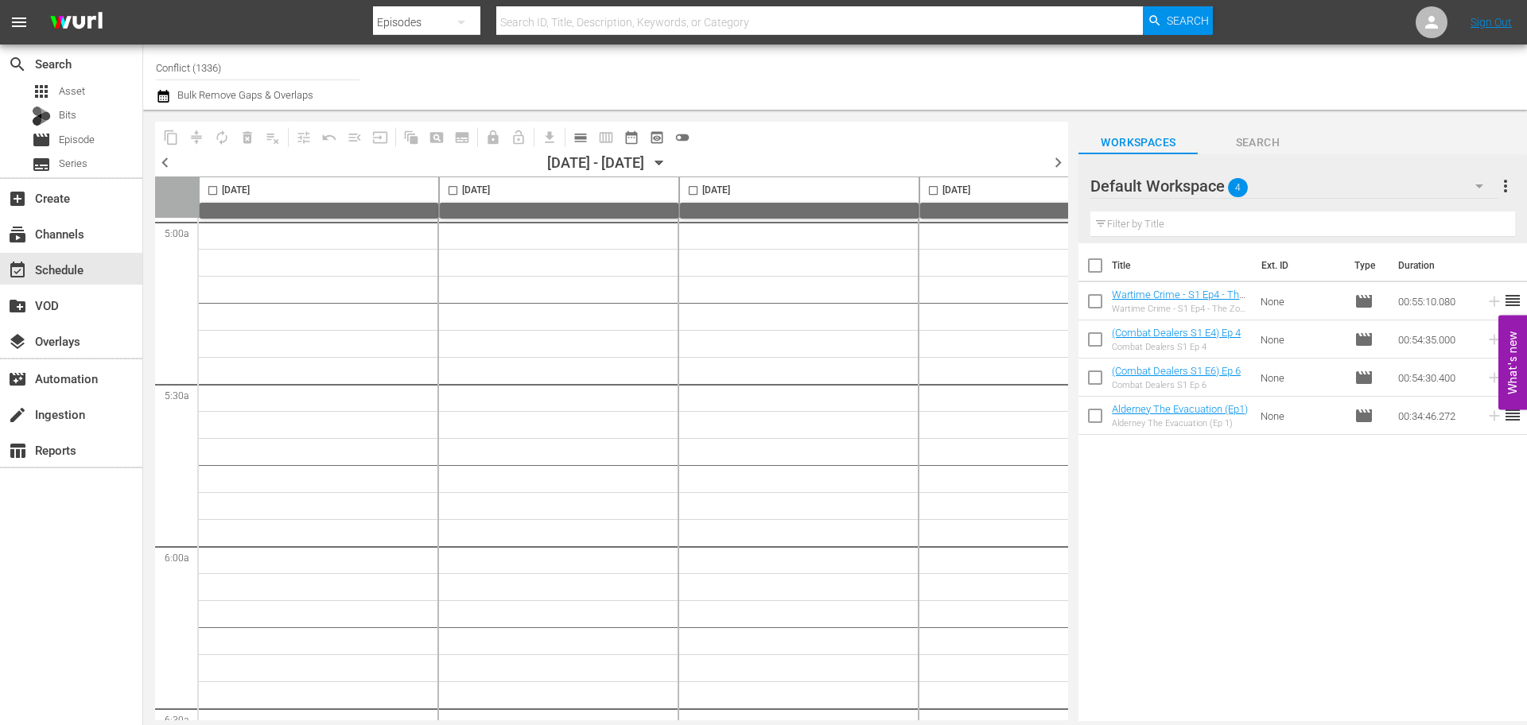
scroll to position [7295, 0]
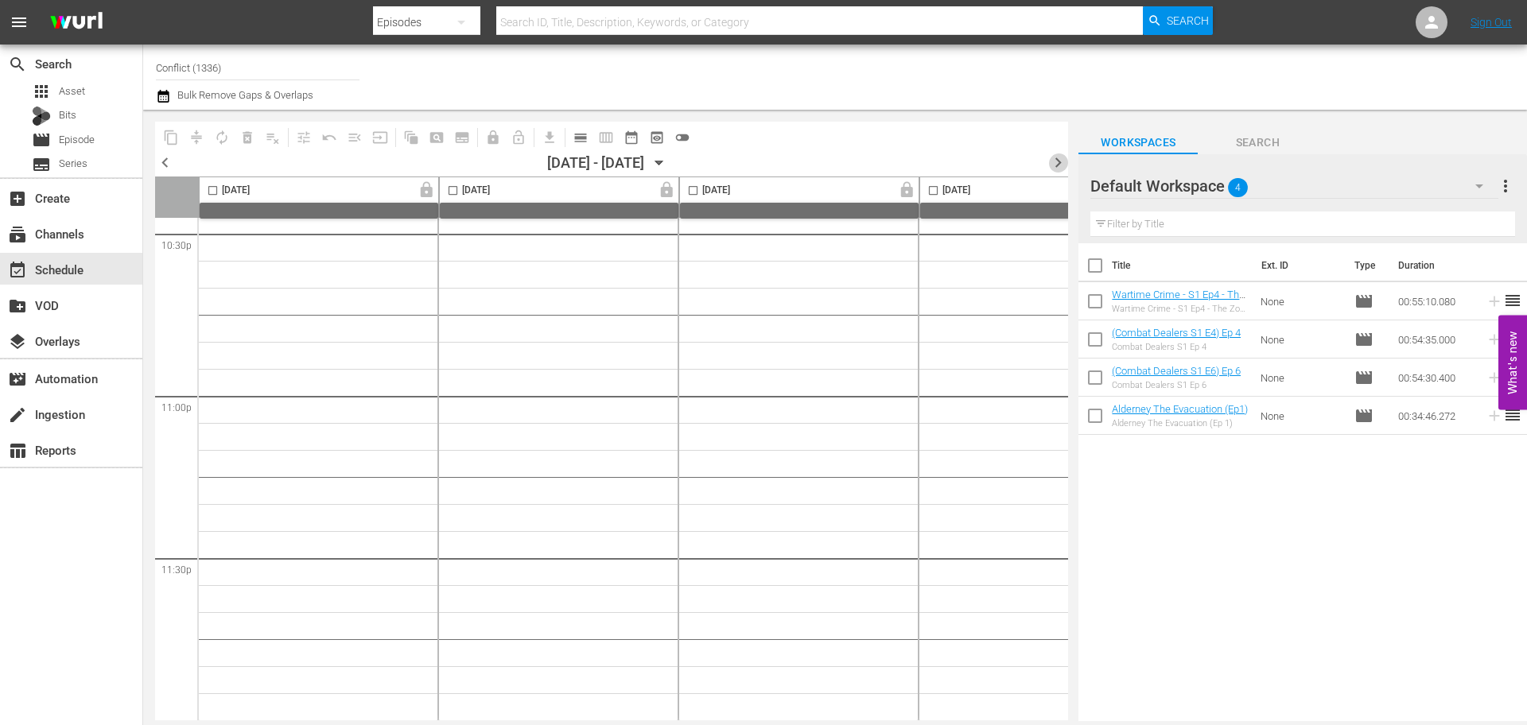
click at [1058, 169] on span "chevron_right" at bounding box center [1058, 163] width 20 height 20
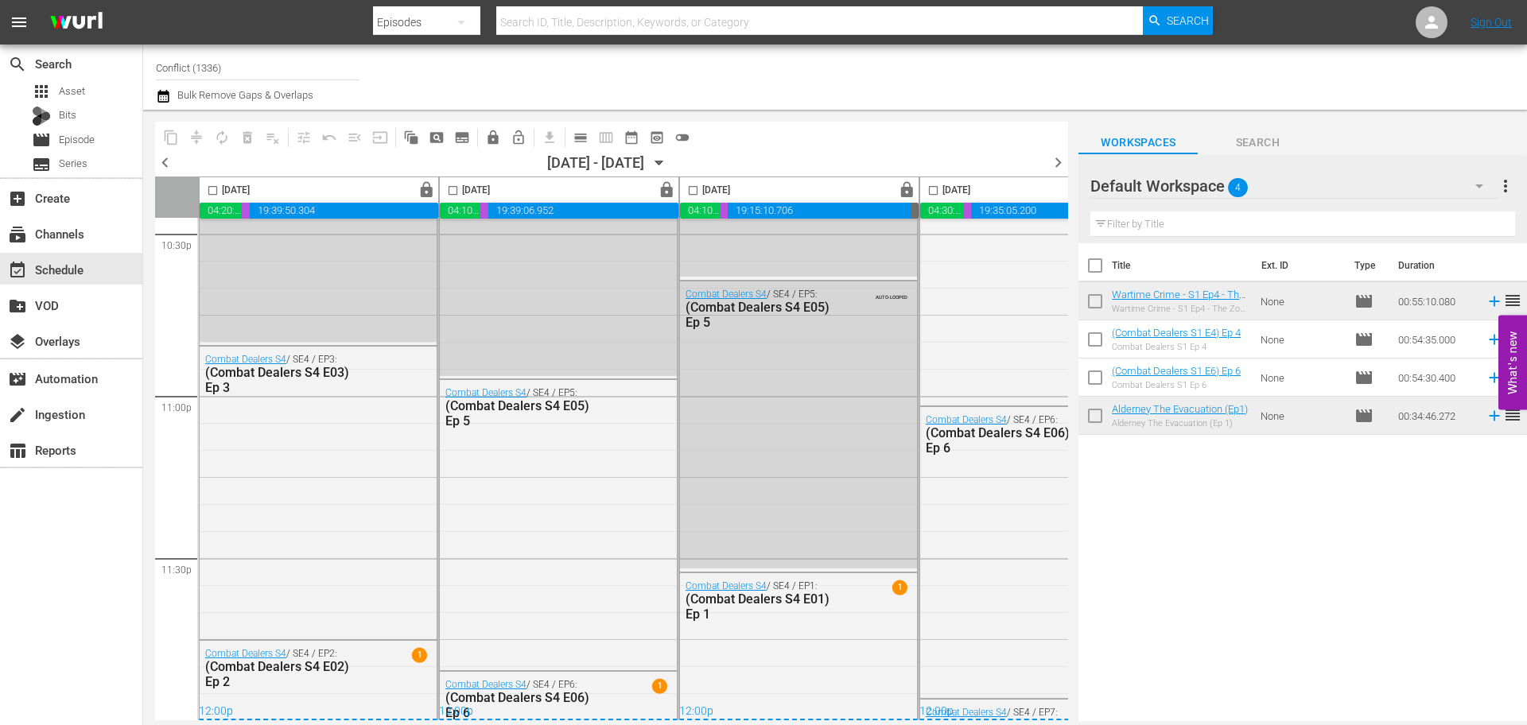
scroll to position [1677, 0]
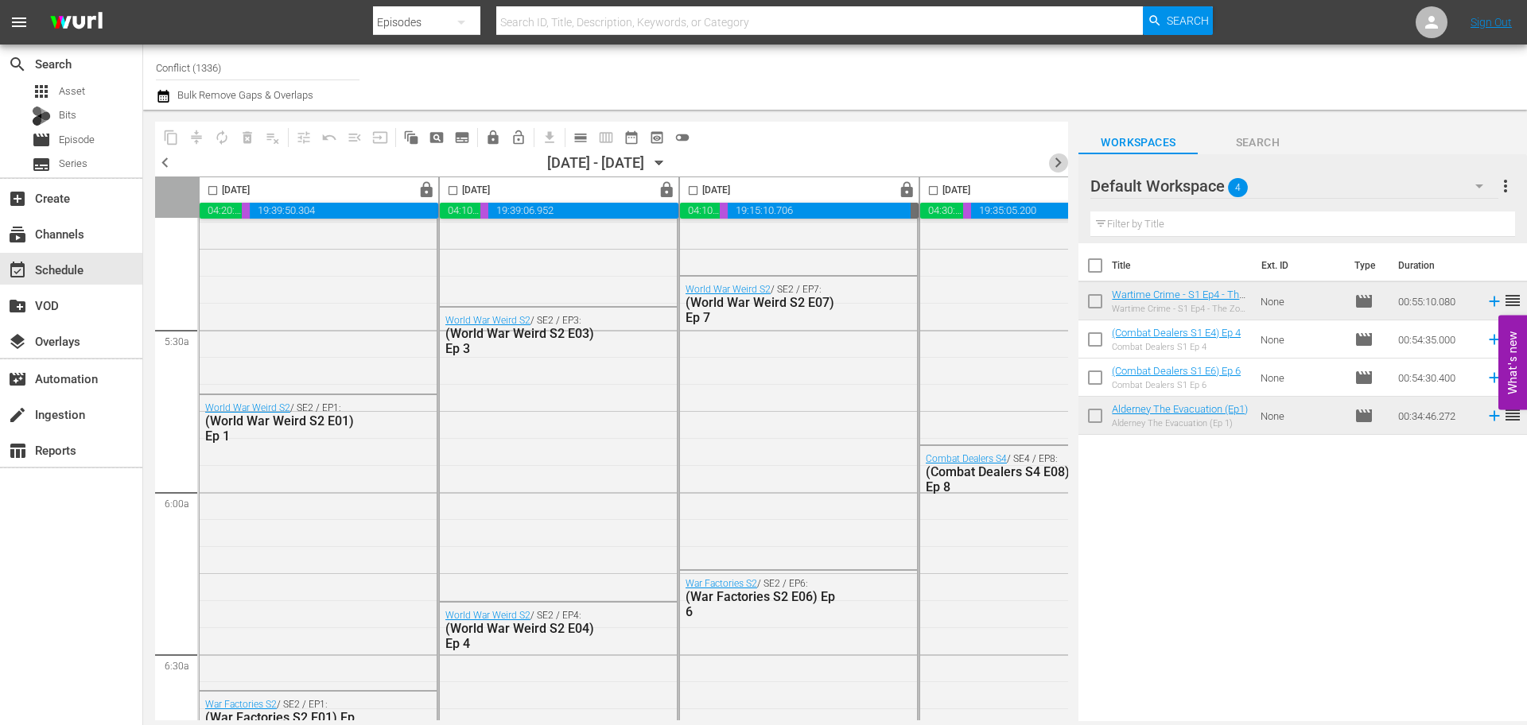
click at [1056, 166] on span "chevron_right" at bounding box center [1058, 163] width 20 height 20
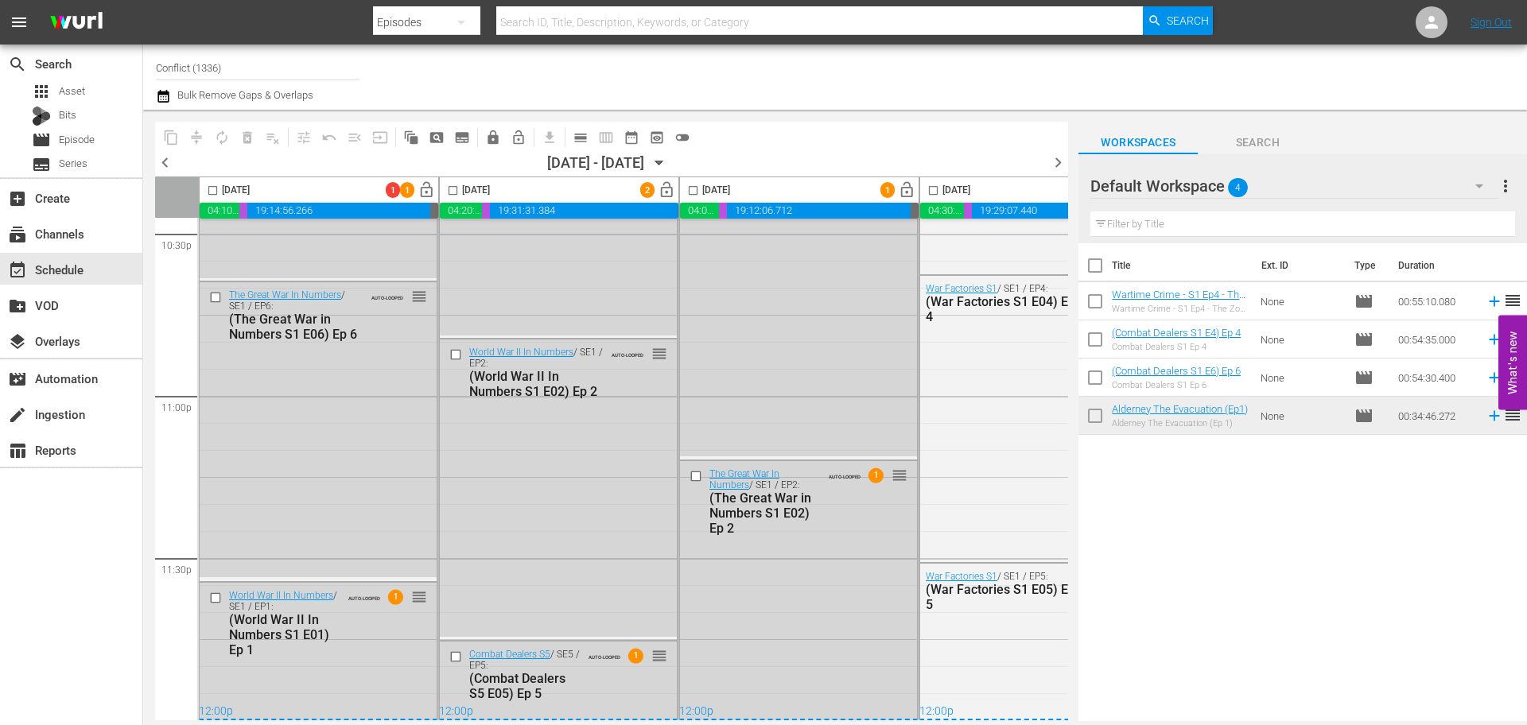
scroll to position [1623, 0]
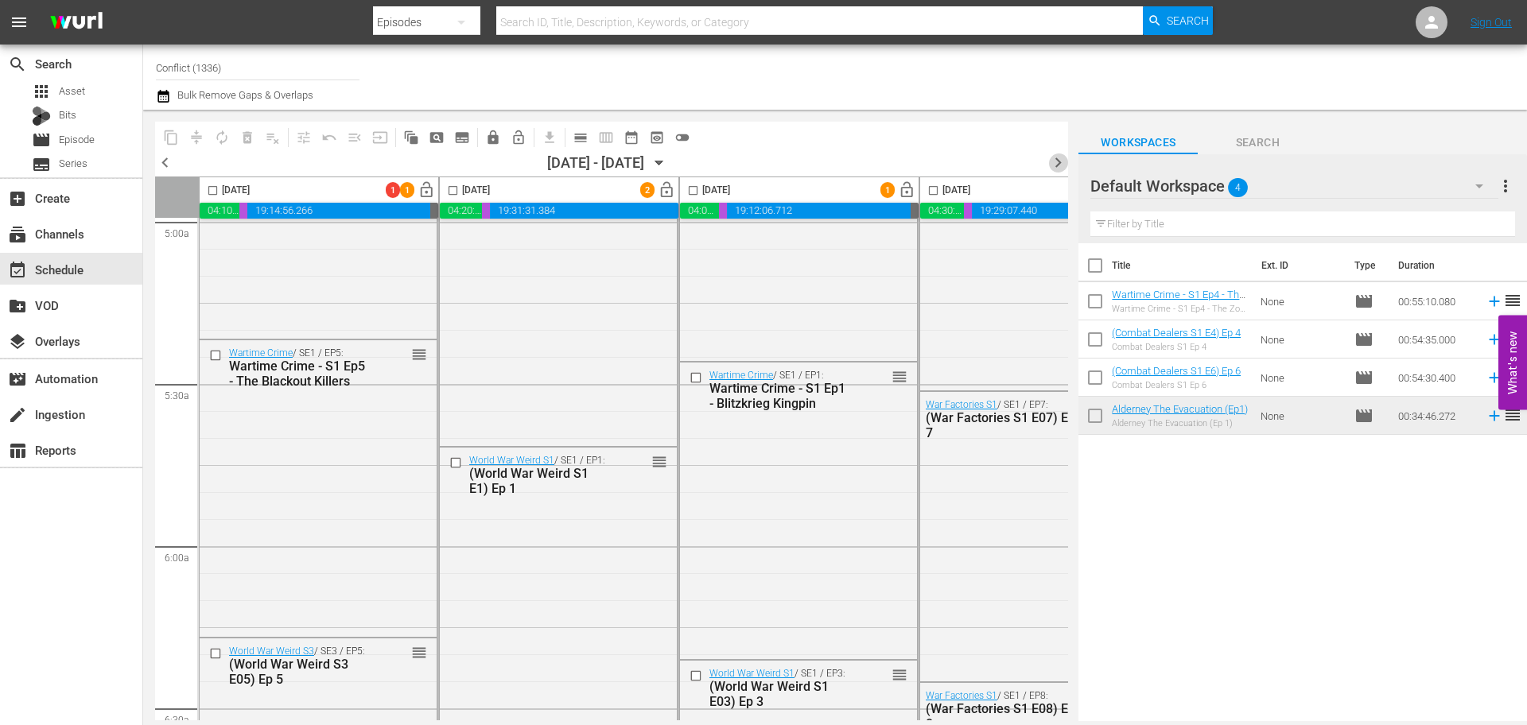
click at [1056, 166] on span "chevron_right" at bounding box center [1058, 163] width 20 height 20
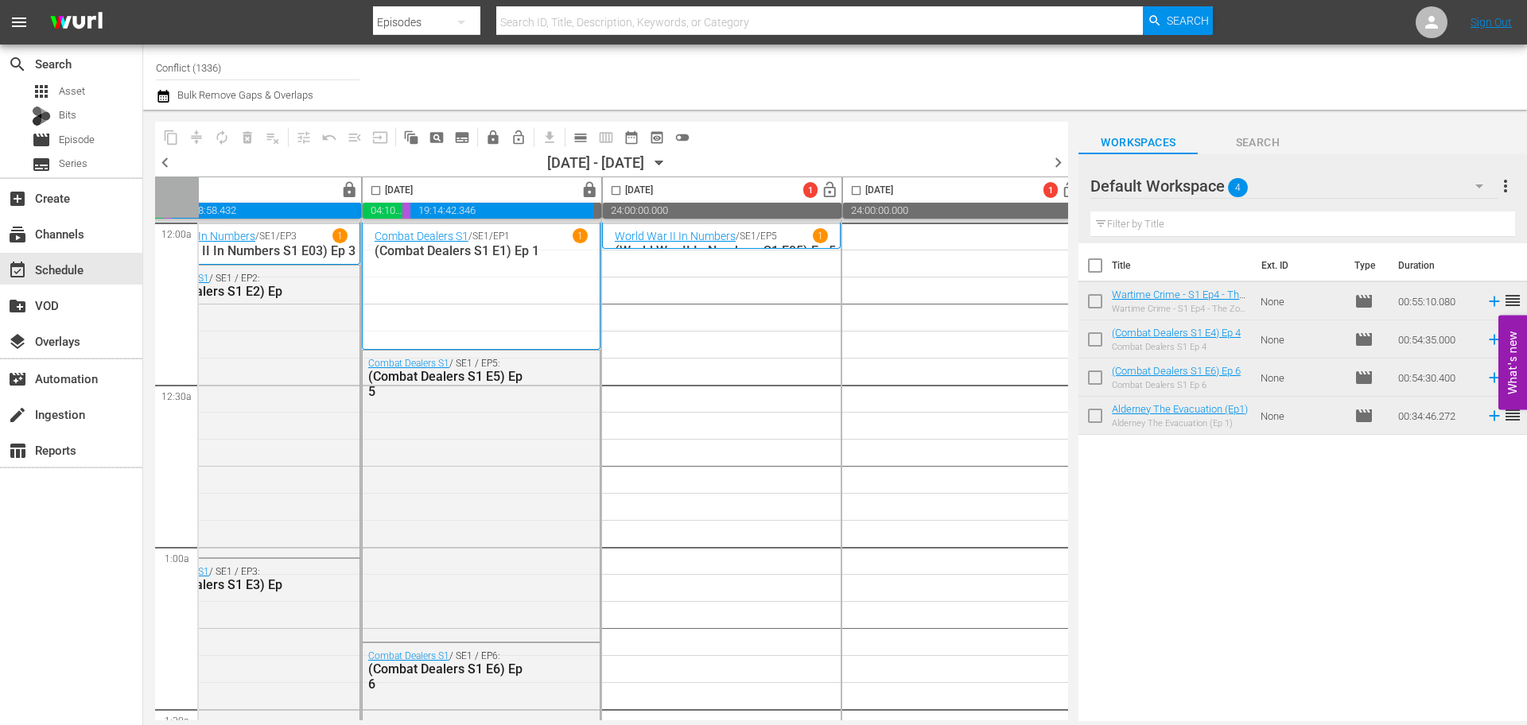
scroll to position [0, 559]
click at [1093, 270] on input "checkbox" at bounding box center [1094, 268] width 33 height 33
checkbox input "true"
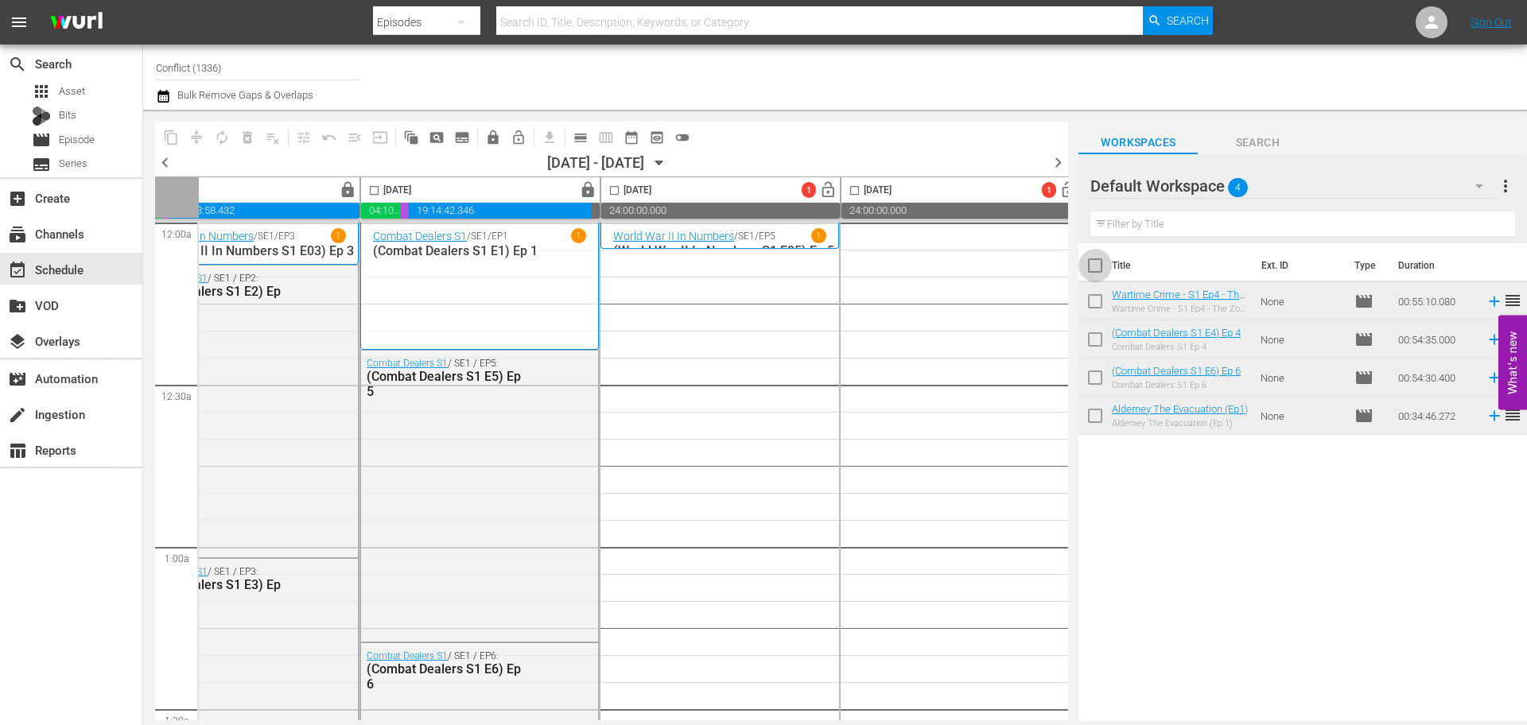
checkbox input "true"
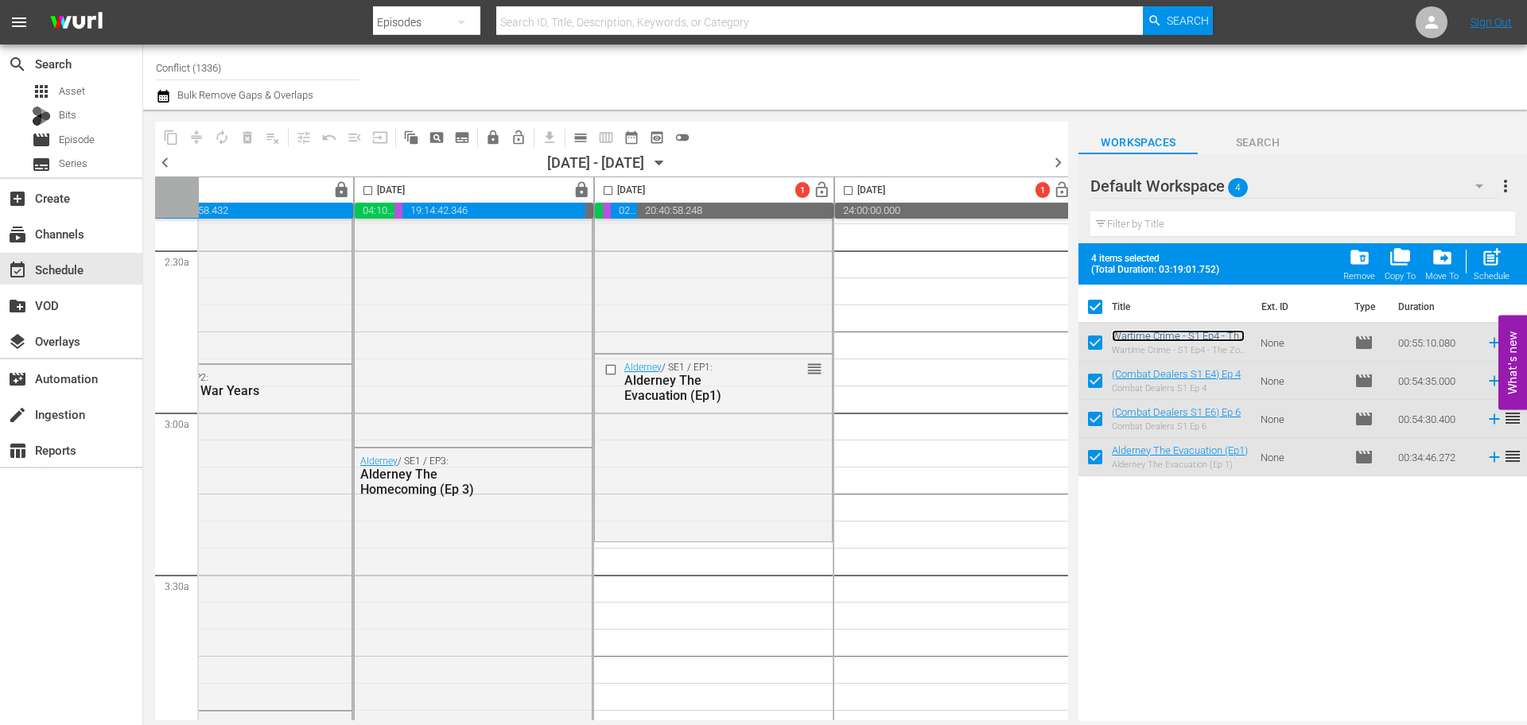
scroll to position [786, 565]
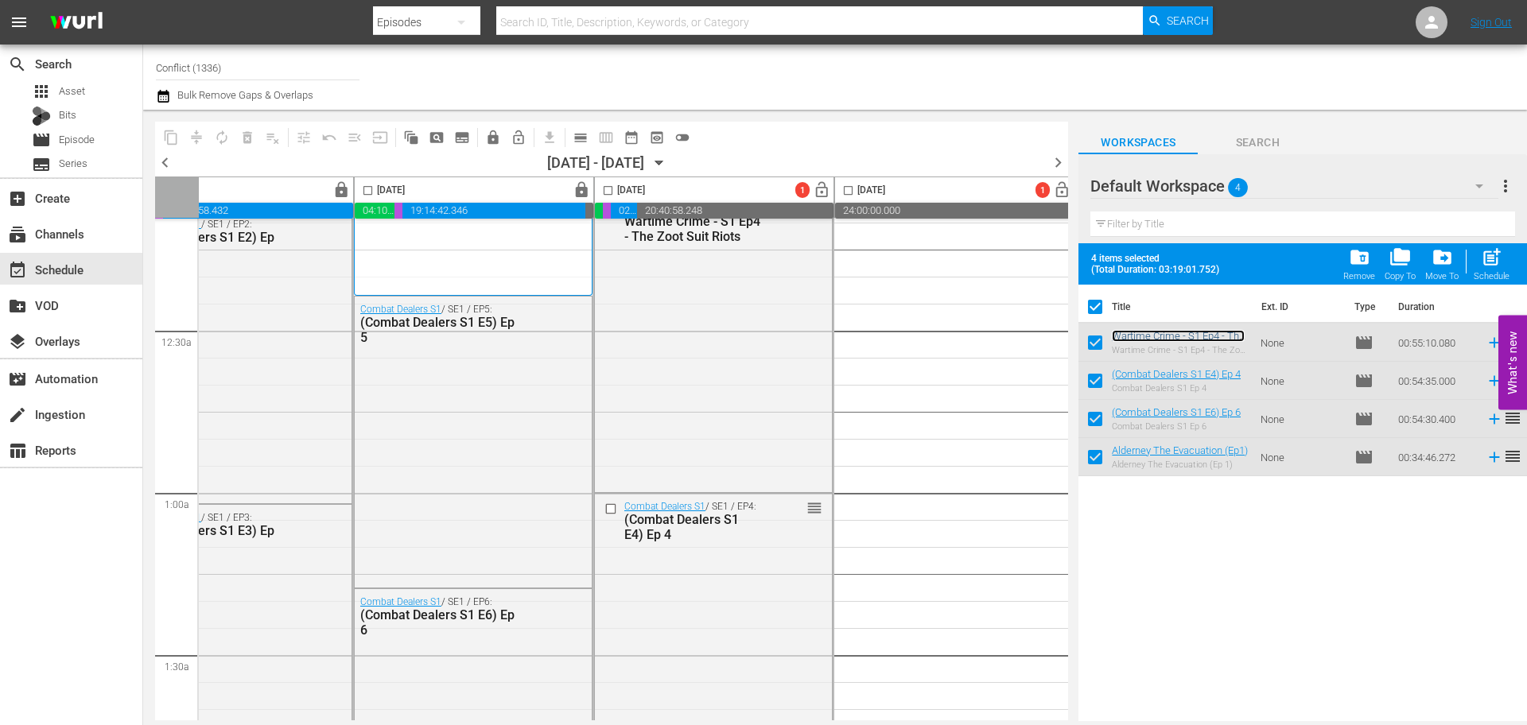
scroll to position [0, 565]
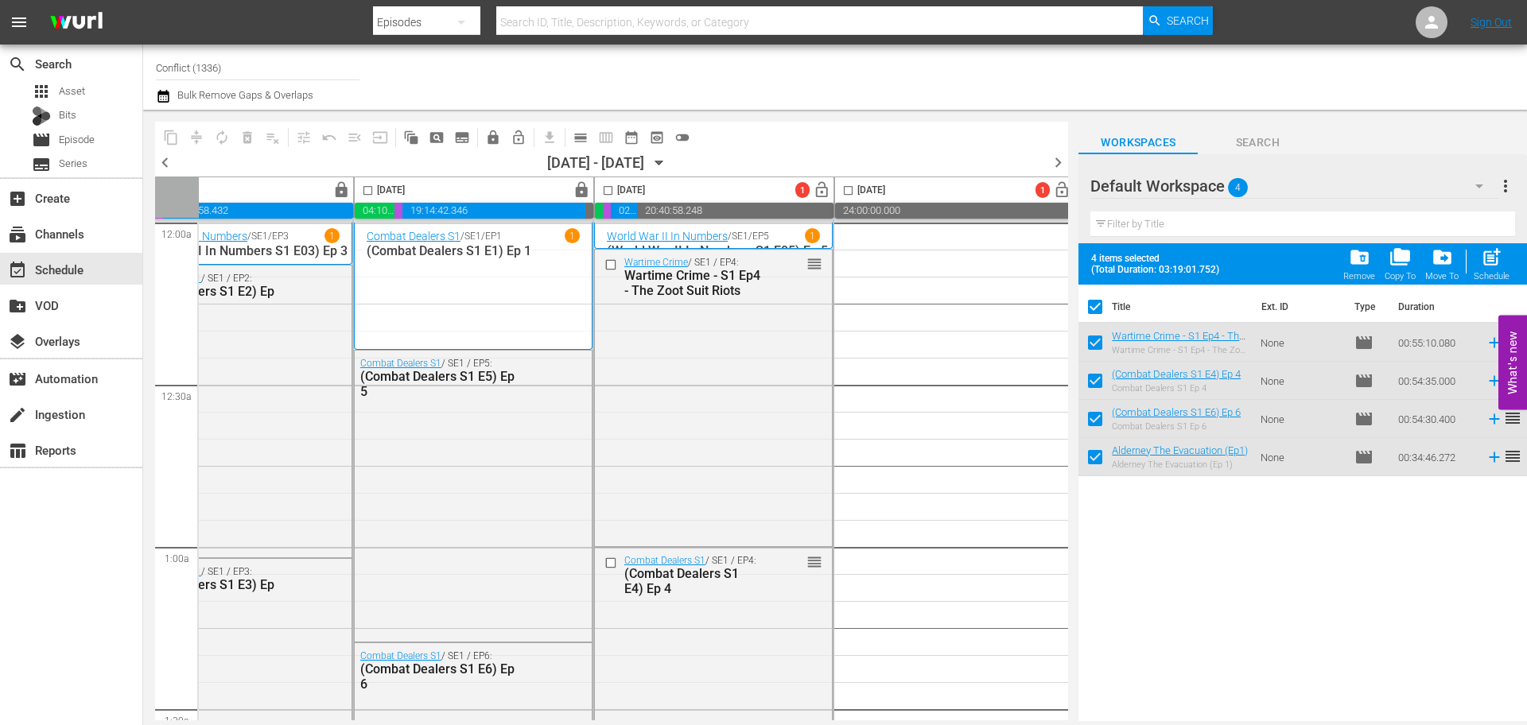
click at [610, 187] on input "checkbox" at bounding box center [608, 193] width 18 height 18
click at [245, 143] on span "delete_forever_outlined" at bounding box center [247, 138] width 16 height 16
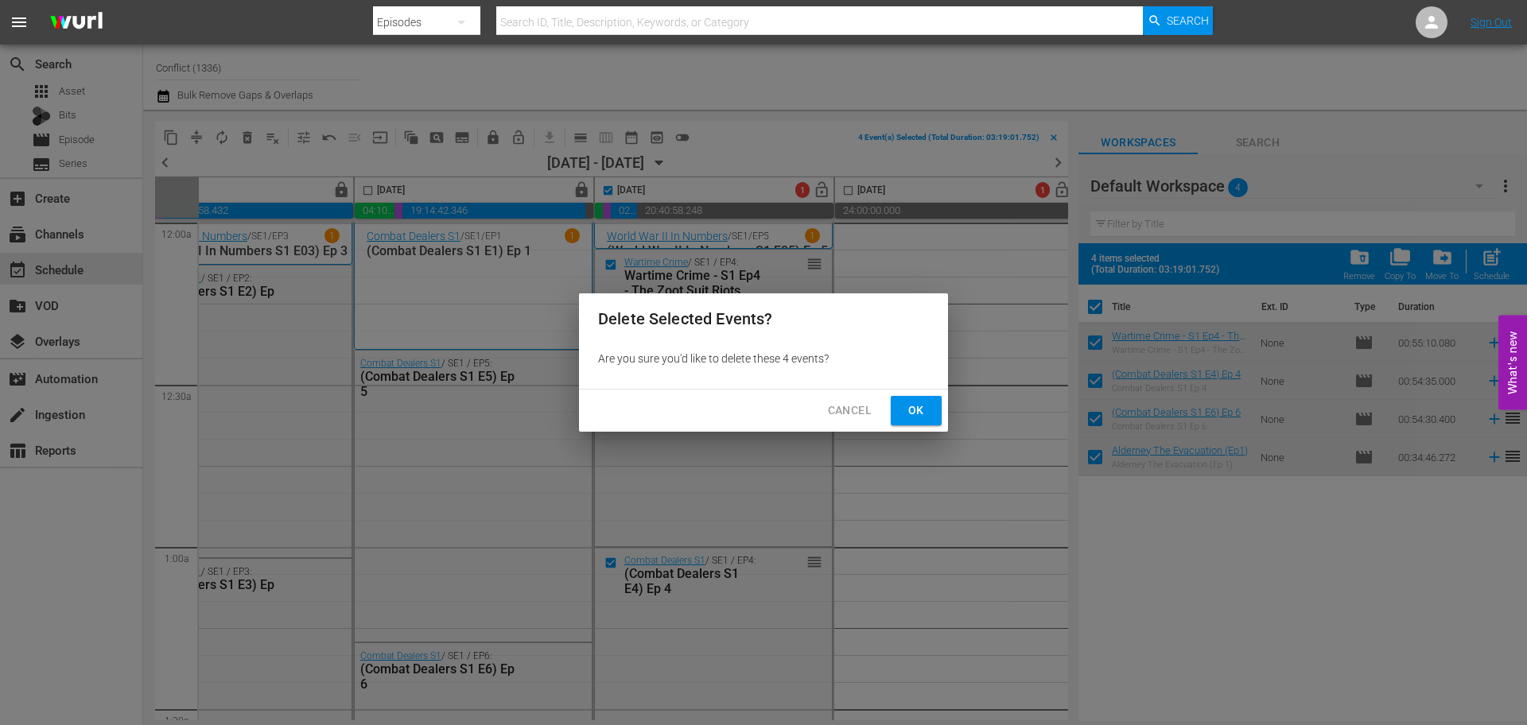
click at [923, 410] on span "Ok" at bounding box center [915, 411] width 25 height 20
checkbox input "false"
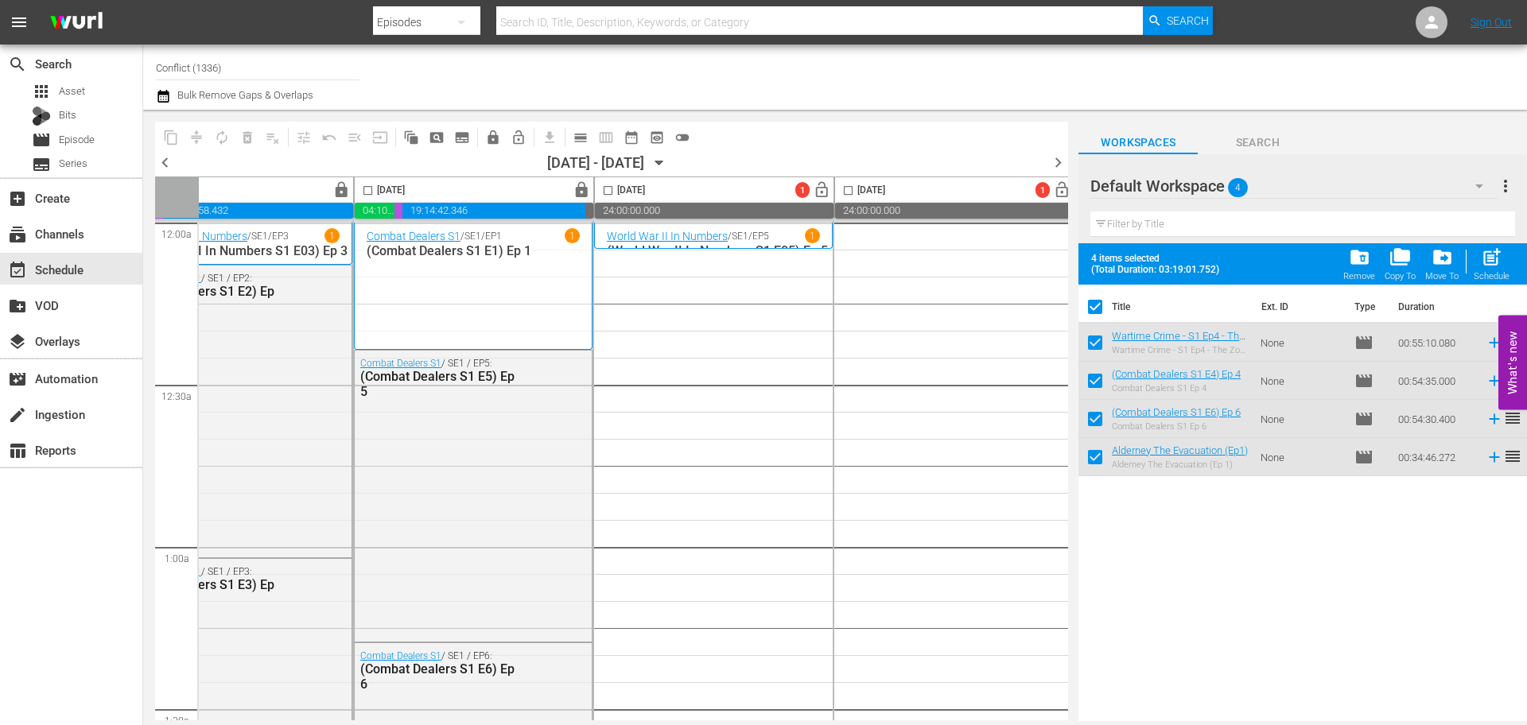
click at [1501, 188] on span "more_vert" at bounding box center [1505, 186] width 19 height 19
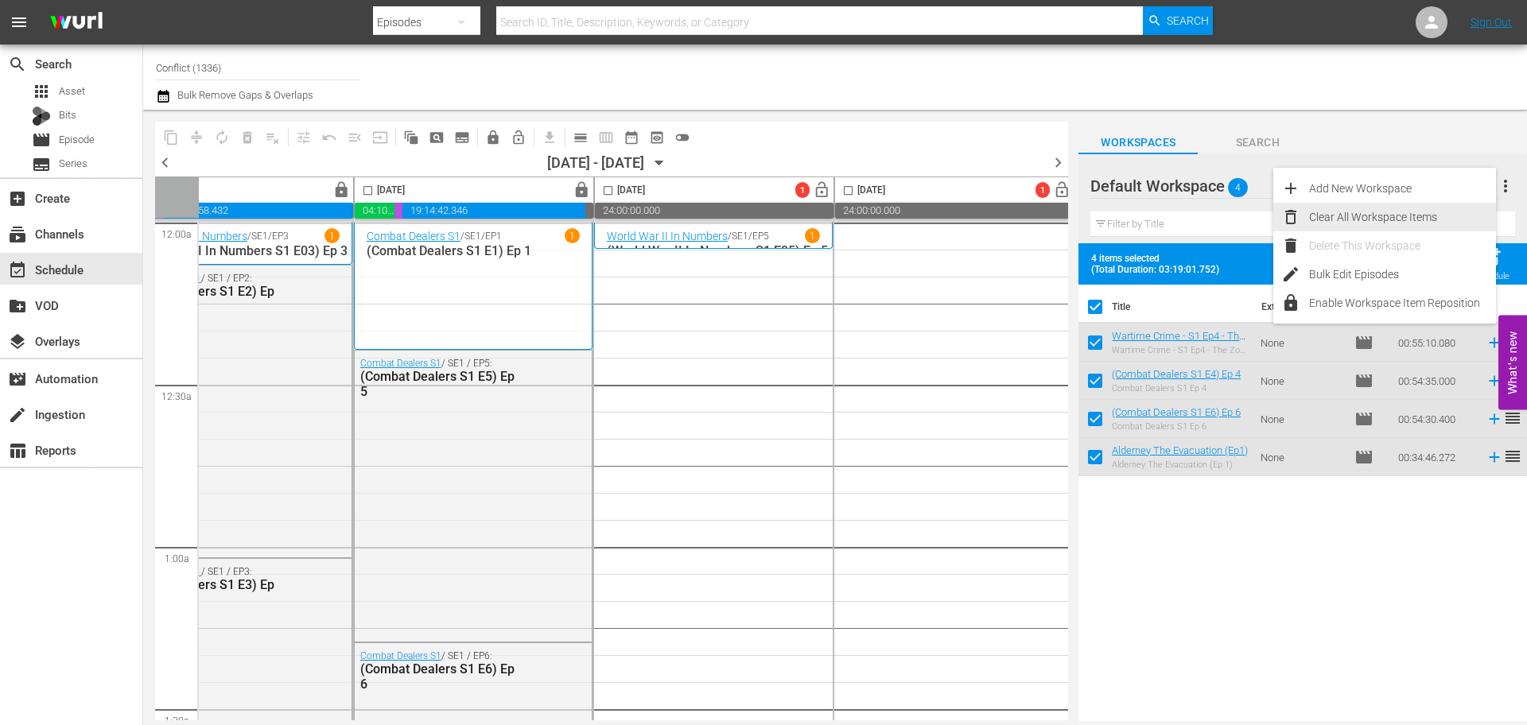
click at [1368, 217] on div "Clear All Workspace Items" at bounding box center [1402, 217] width 187 height 29
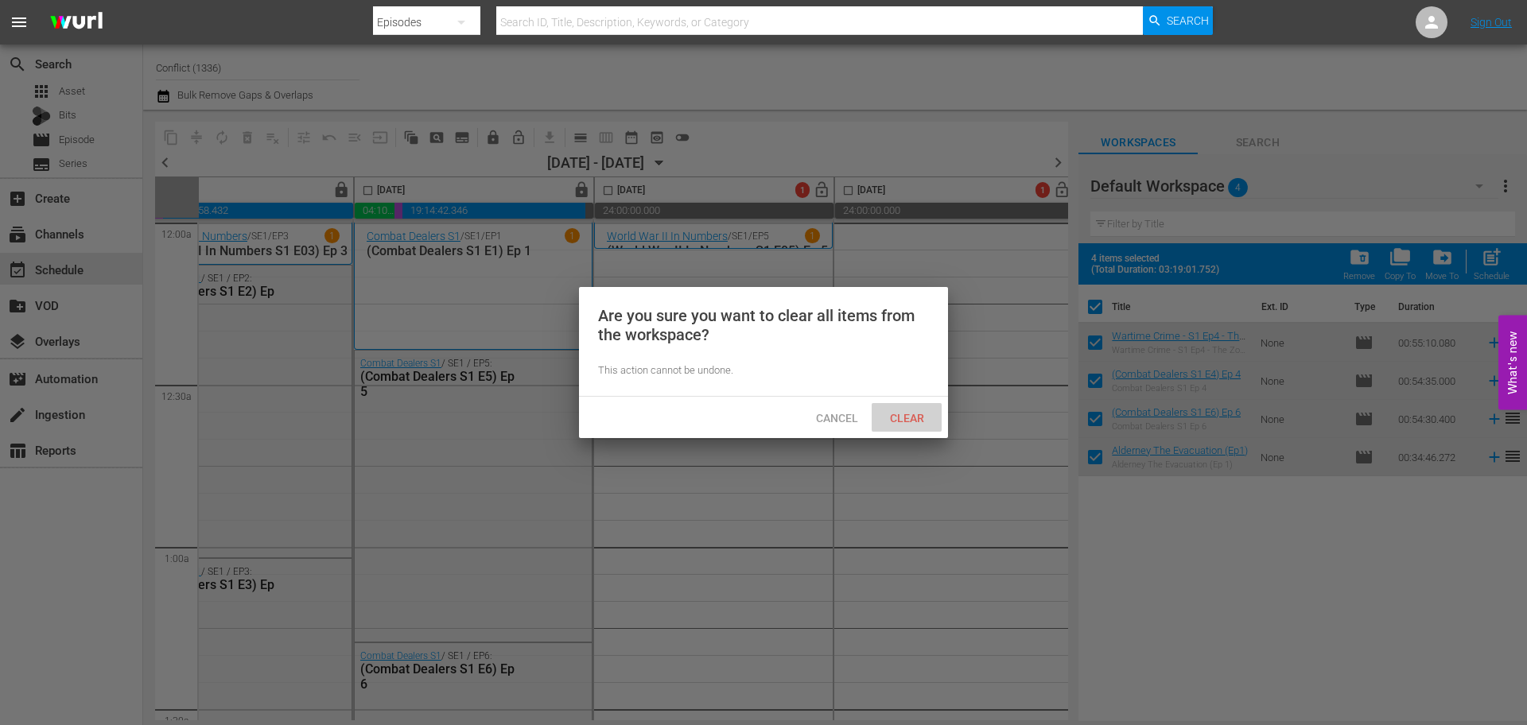
click at [908, 407] on div "Clear" at bounding box center [907, 417] width 70 height 29
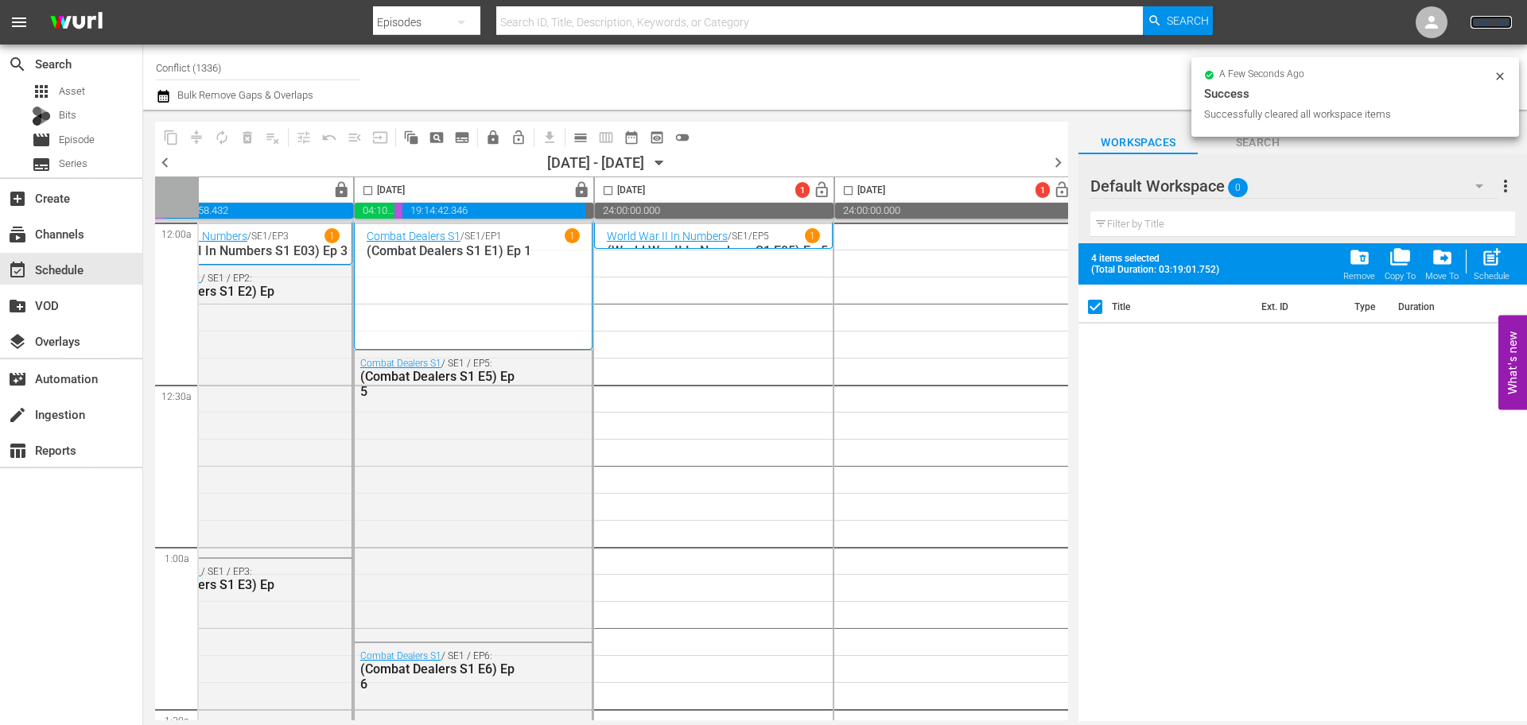
click at [1500, 16] on link "Sign Out" at bounding box center [1490, 22] width 41 height 13
